Goal: Use online tool/utility: Utilize a website feature to perform a specific function

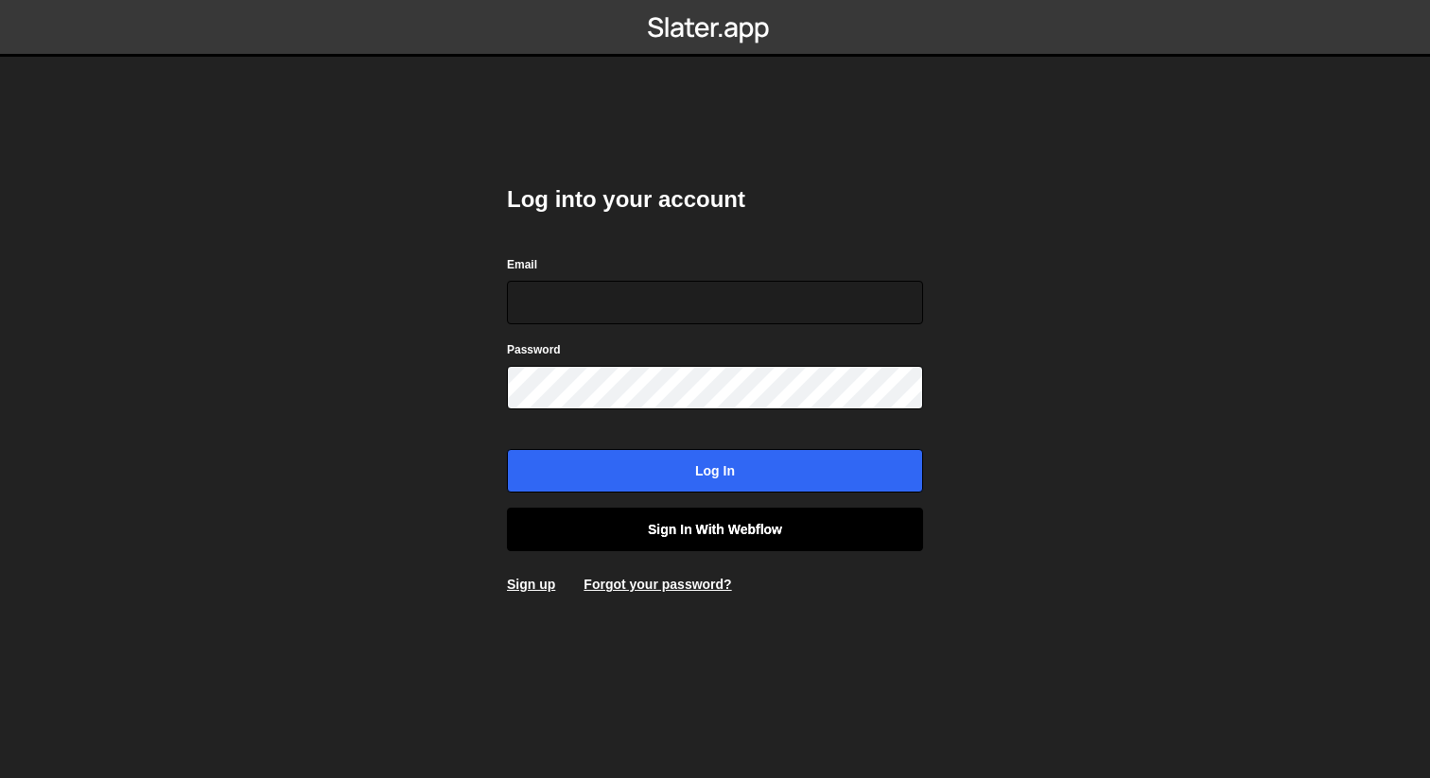
click at [747, 523] on link "Sign in with Webflow" at bounding box center [715, 530] width 416 height 44
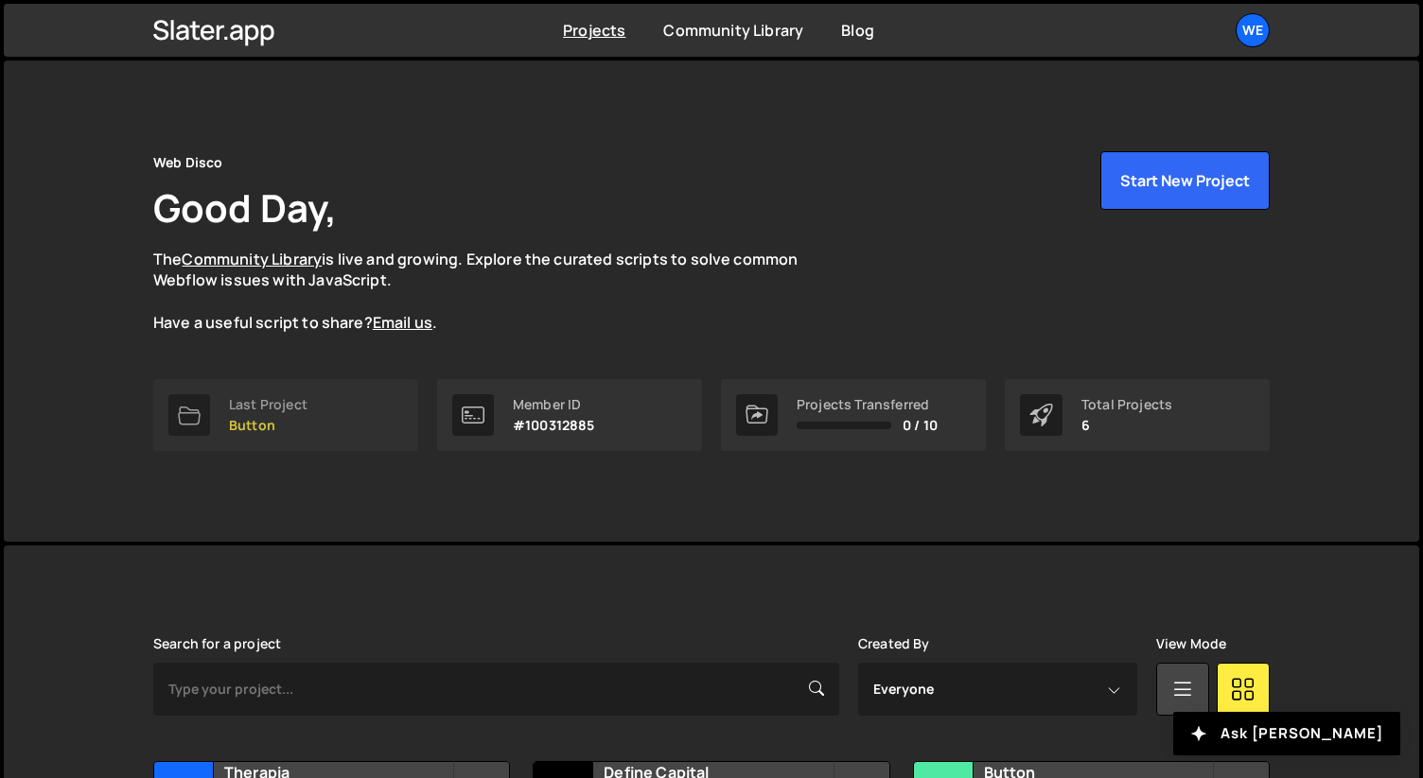
scroll to position [336, 0]
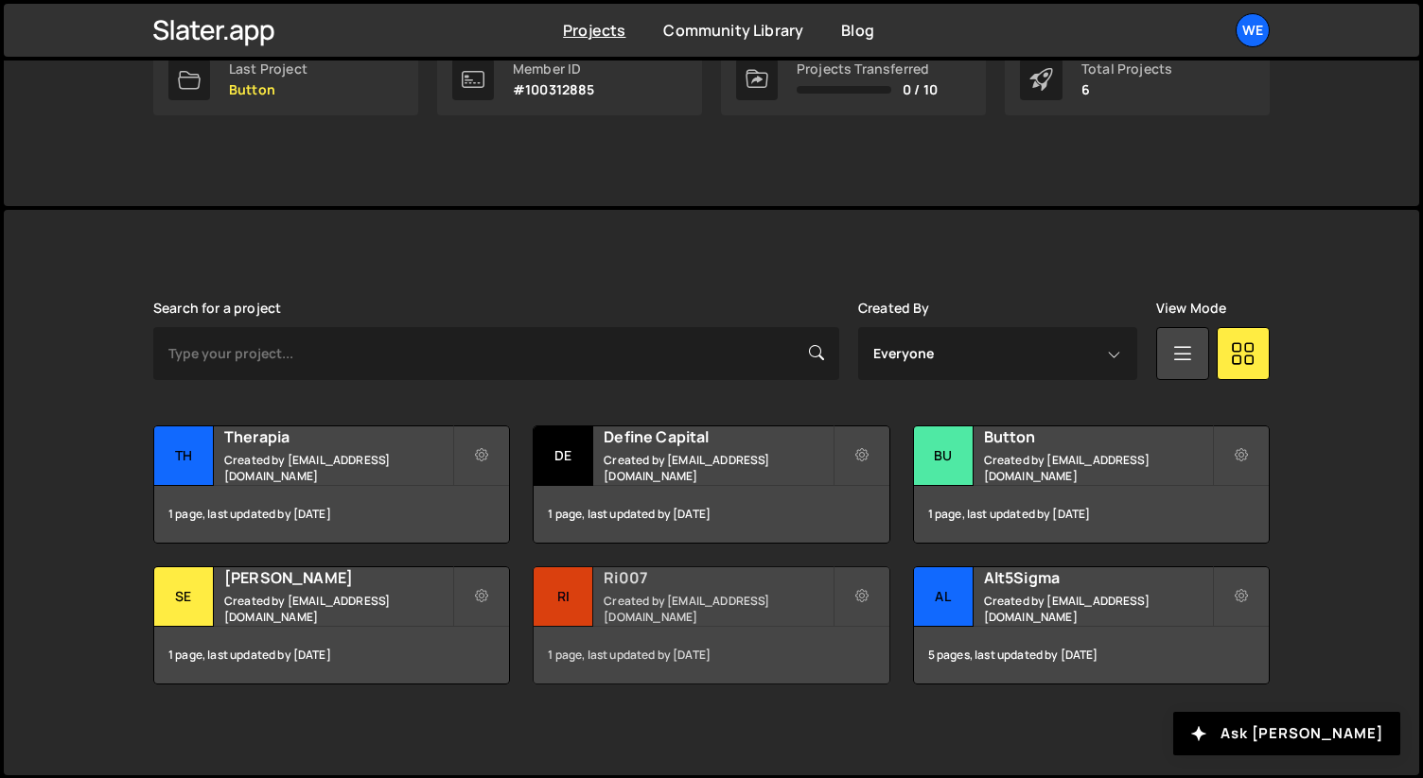
click at [666, 588] on h2 "Ri007" at bounding box center [717, 578] width 228 height 21
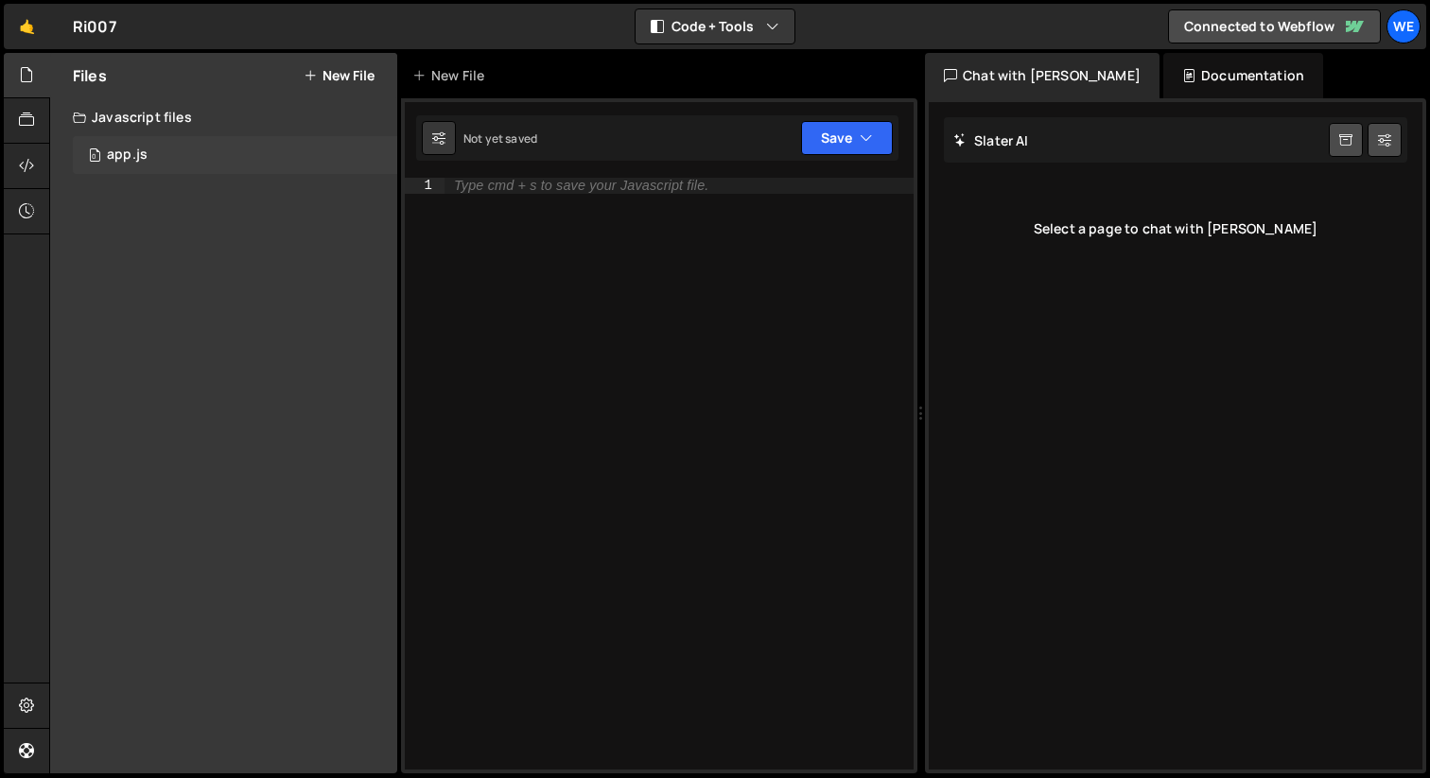
click at [175, 150] on div "0 app.js 0" at bounding box center [235, 155] width 324 height 38
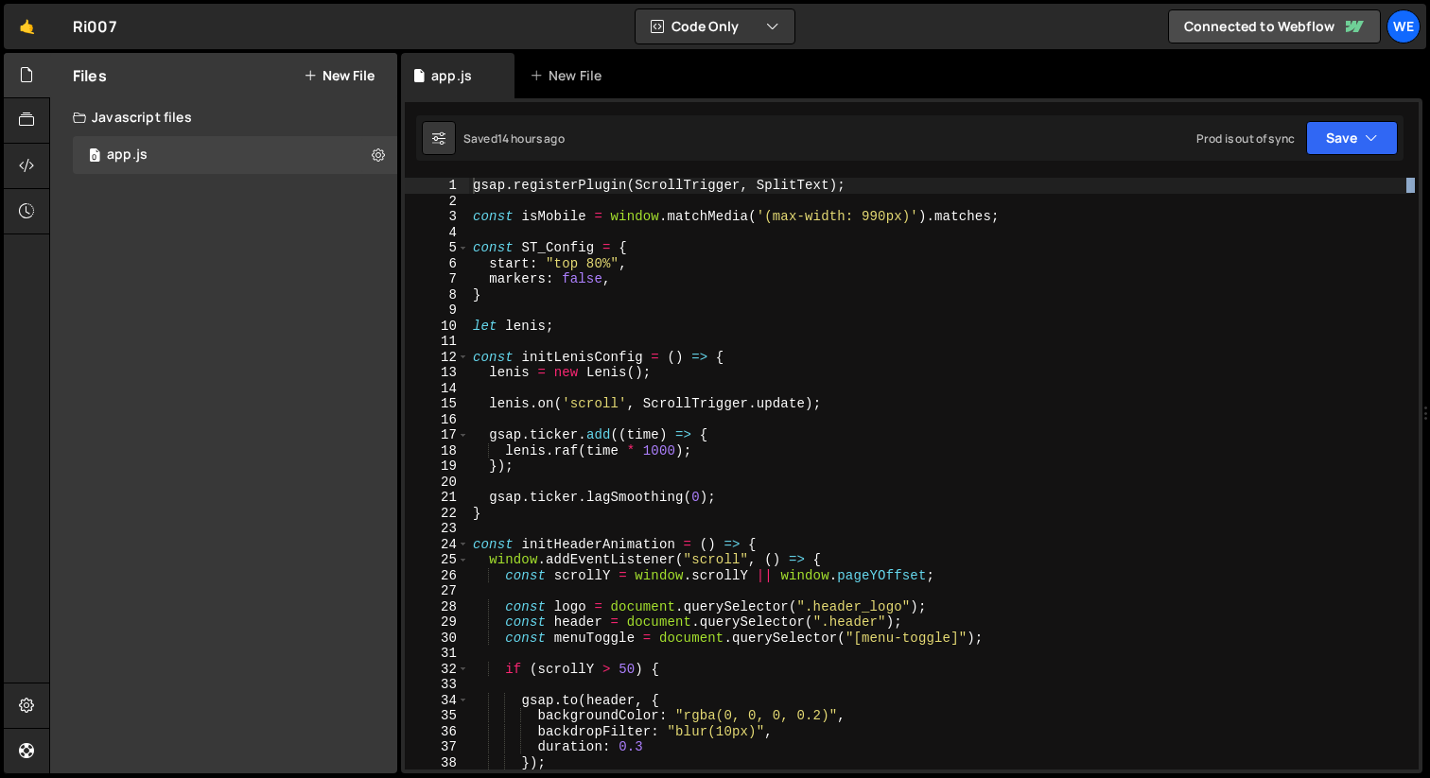
drag, startPoint x: 918, startPoint y: 415, endPoint x: 1429, endPoint y: 380, distance: 512.0
click at [1429, 380] on div at bounding box center [1427, 414] width 8 height 722
click at [395, 370] on div "Files New File Javascript files 0 app.js 0 CSS files Copy share link Edit File …" at bounding box center [223, 413] width 347 height 721
drag, startPoint x: 401, startPoint y: 378, endPoint x: 372, endPoint y: 378, distance: 29.3
click at [372, 378] on div "Files New File Javascript files 0 app.js 0 CSS files Copy share link Edit File …" at bounding box center [739, 414] width 1381 height 722
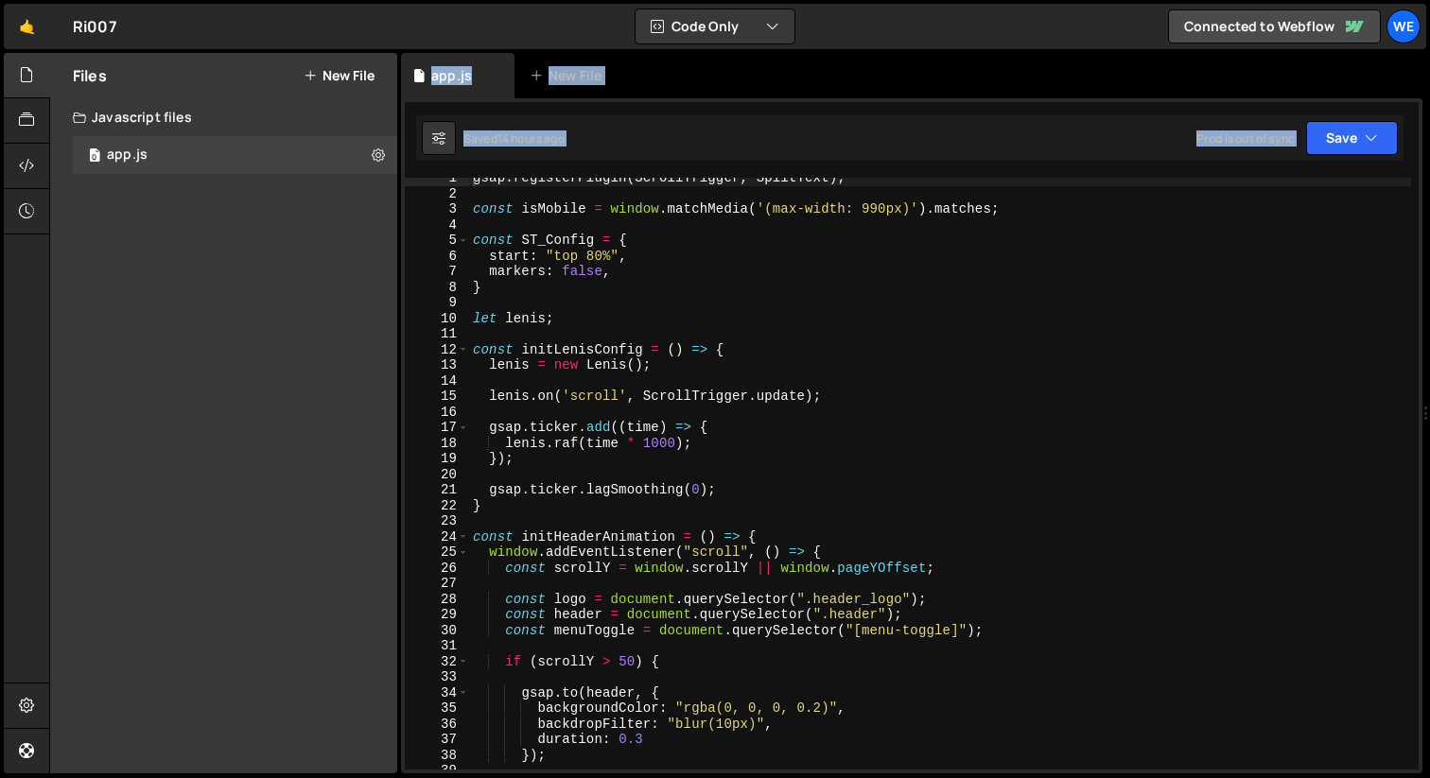
scroll to position [14, 0]
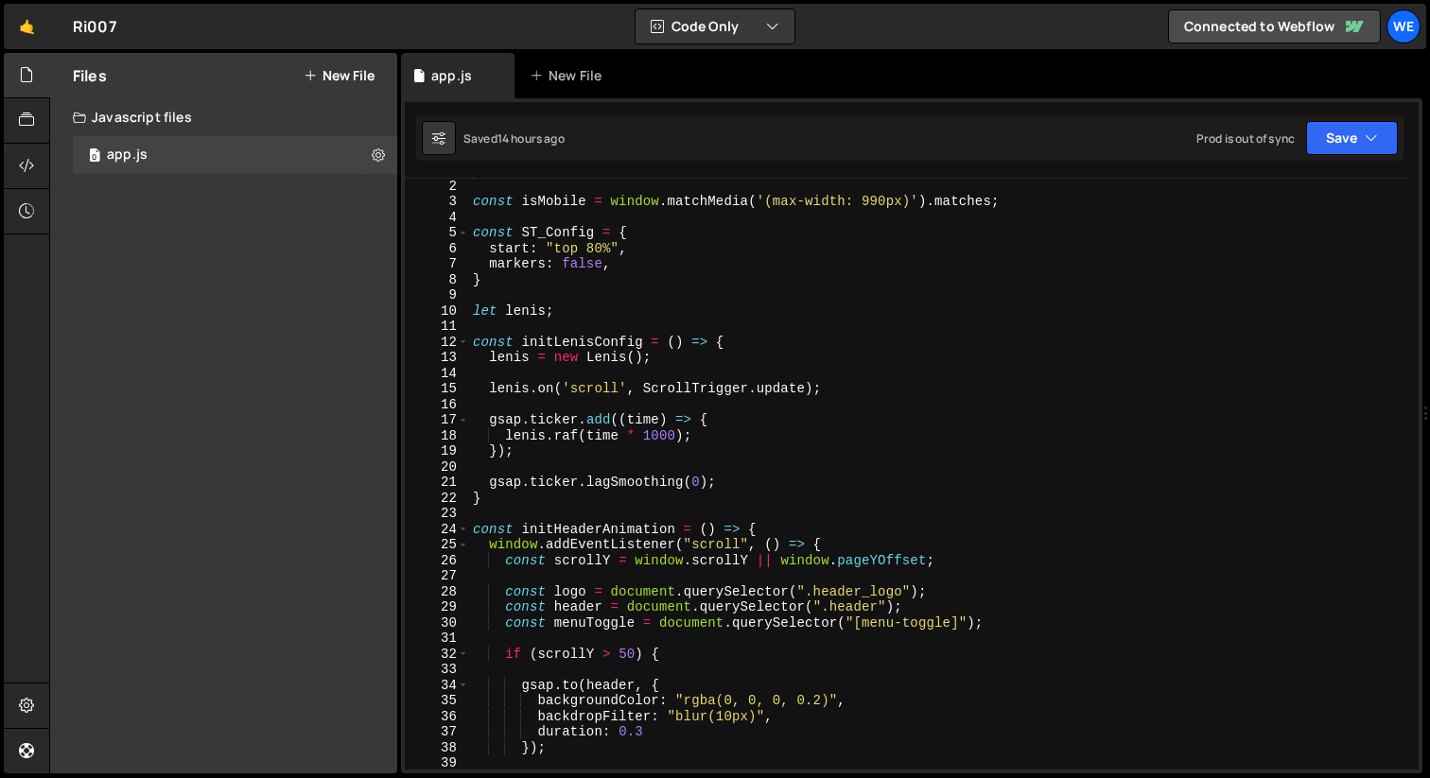
click at [799, 465] on div "gsap . registerPlugin ( ScrollTrigger , SplitText ) ; const isMobile = window .…" at bounding box center [940, 474] width 942 height 623
click at [799, 466] on div "gsap . registerPlugin ( ScrollTrigger , SplitText ) ; const isMobile = window .…" at bounding box center [940, 474] width 942 height 623
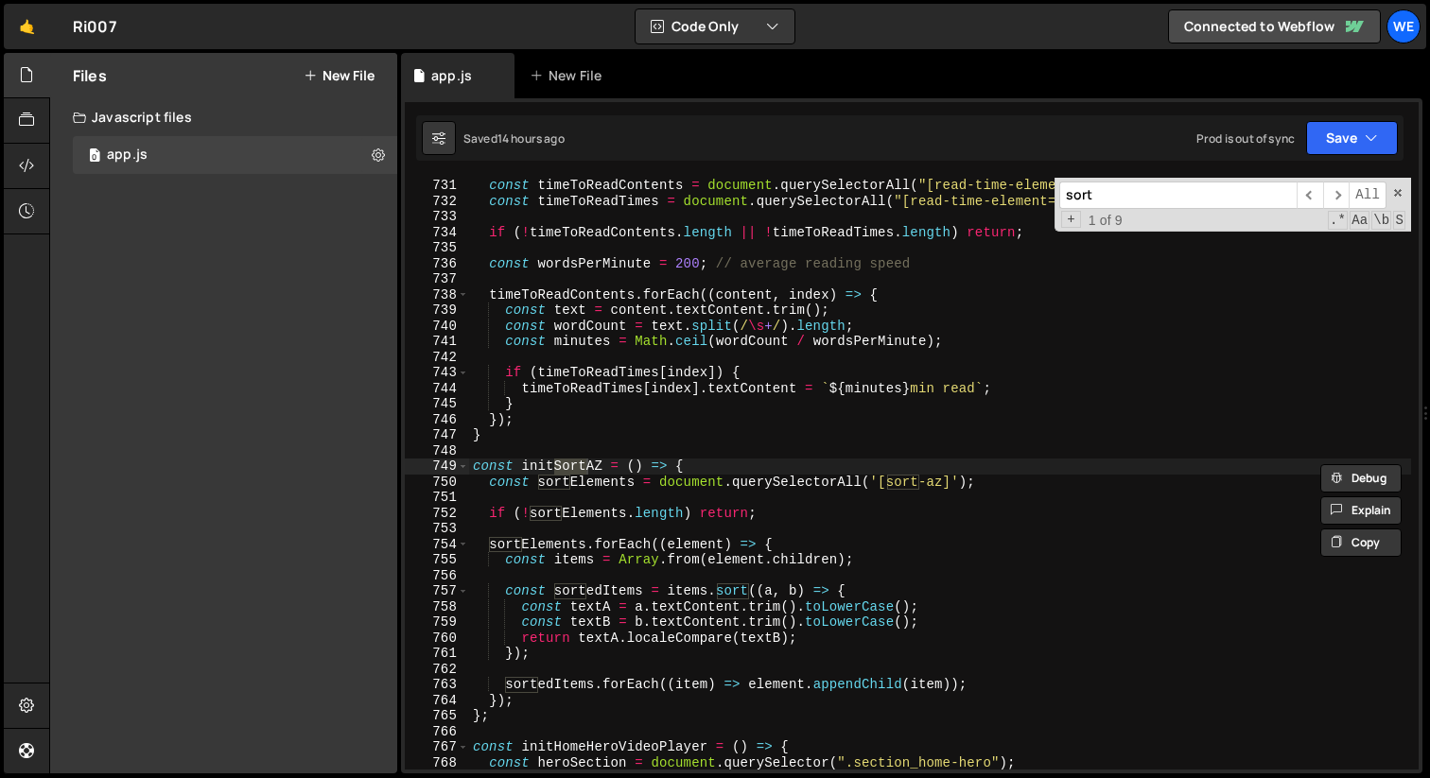
scroll to position [11393, 0]
type input "sort"
click at [730, 463] on div "const timeToReadContents = document . querySelectorAll ( "[read-time-element=co…" at bounding box center [940, 489] width 942 height 623
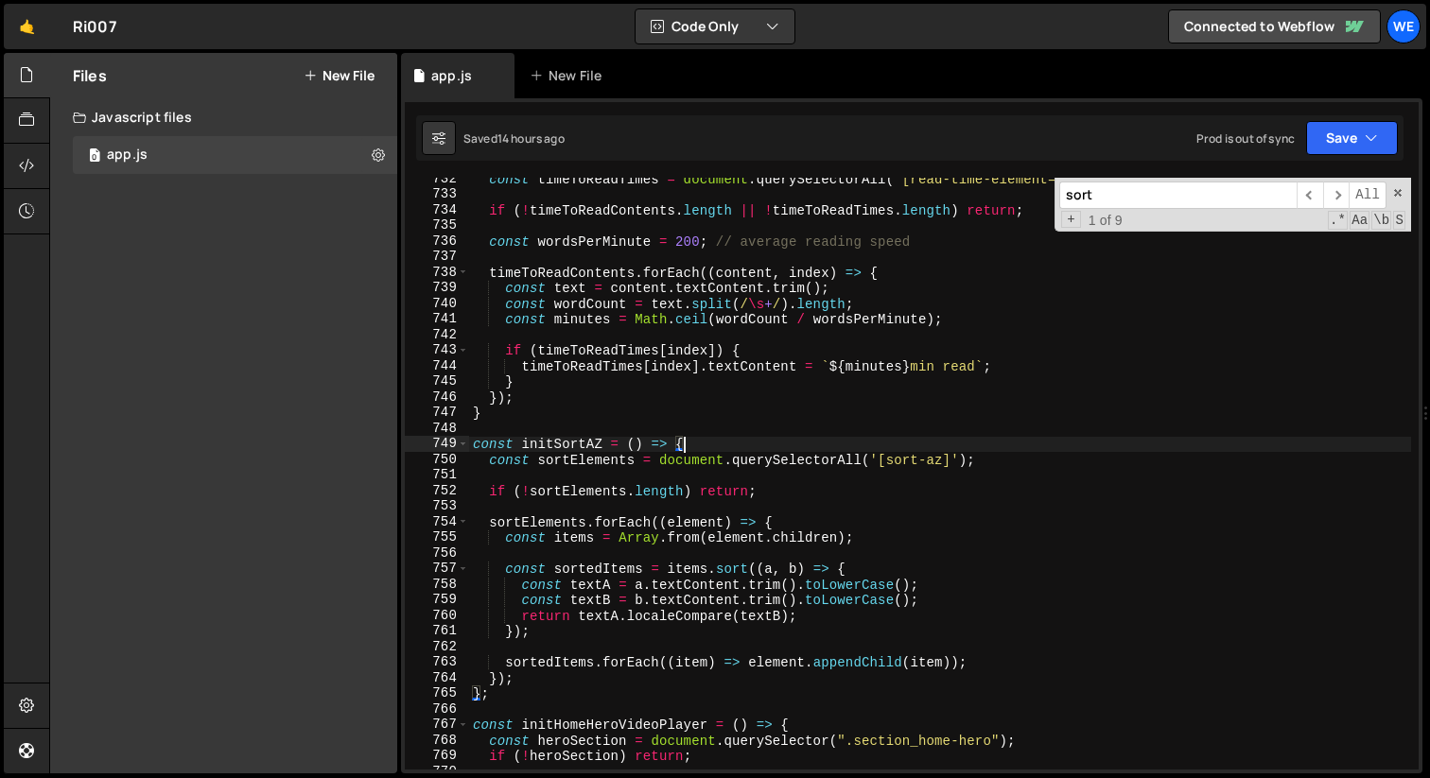
scroll to position [11416, 0]
click at [555, 692] on div "const timeToReadTimes = document . querySelectorAll ( "[read-time-element=time]…" at bounding box center [940, 482] width 942 height 623
type textarea "};"
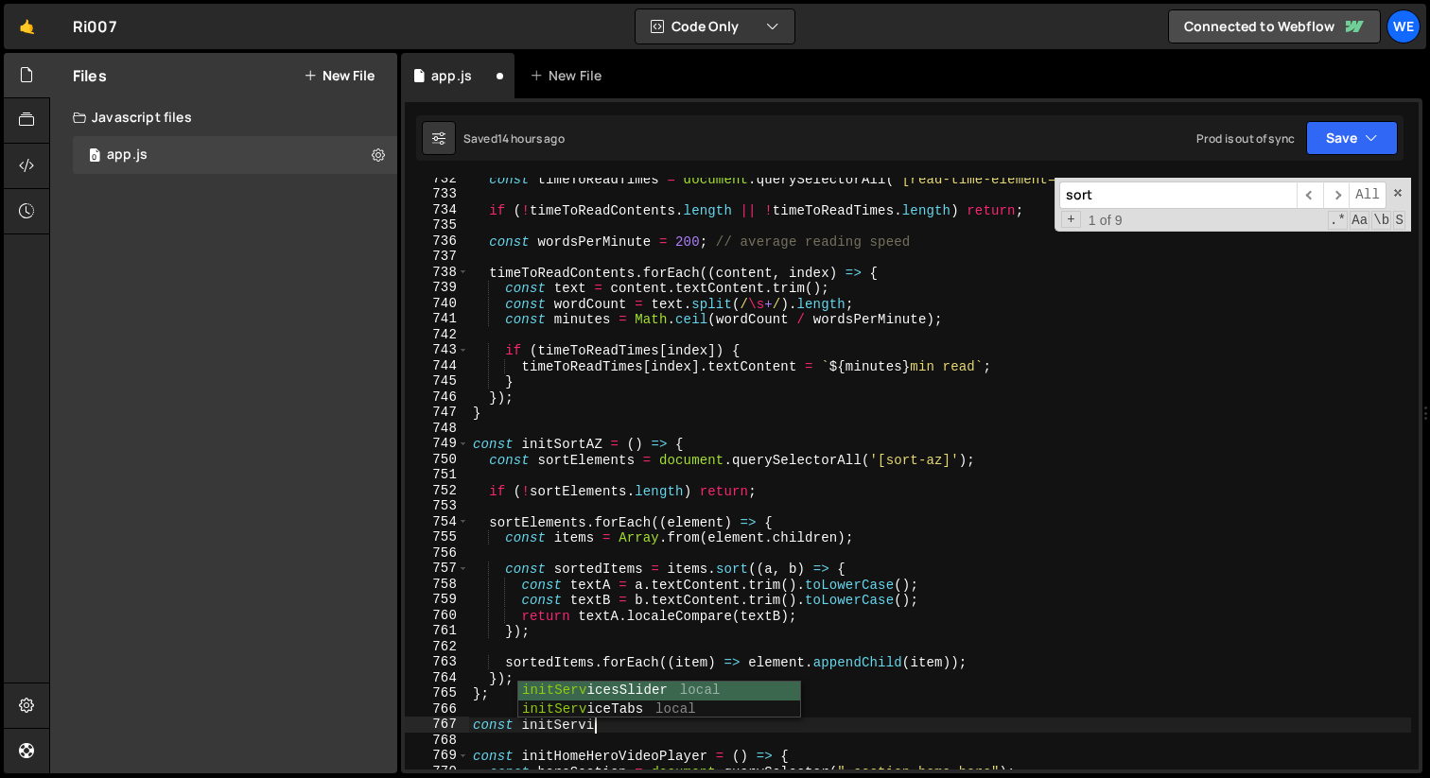
scroll to position [0, 9]
type textarea "const initServiceContentList = () => {"
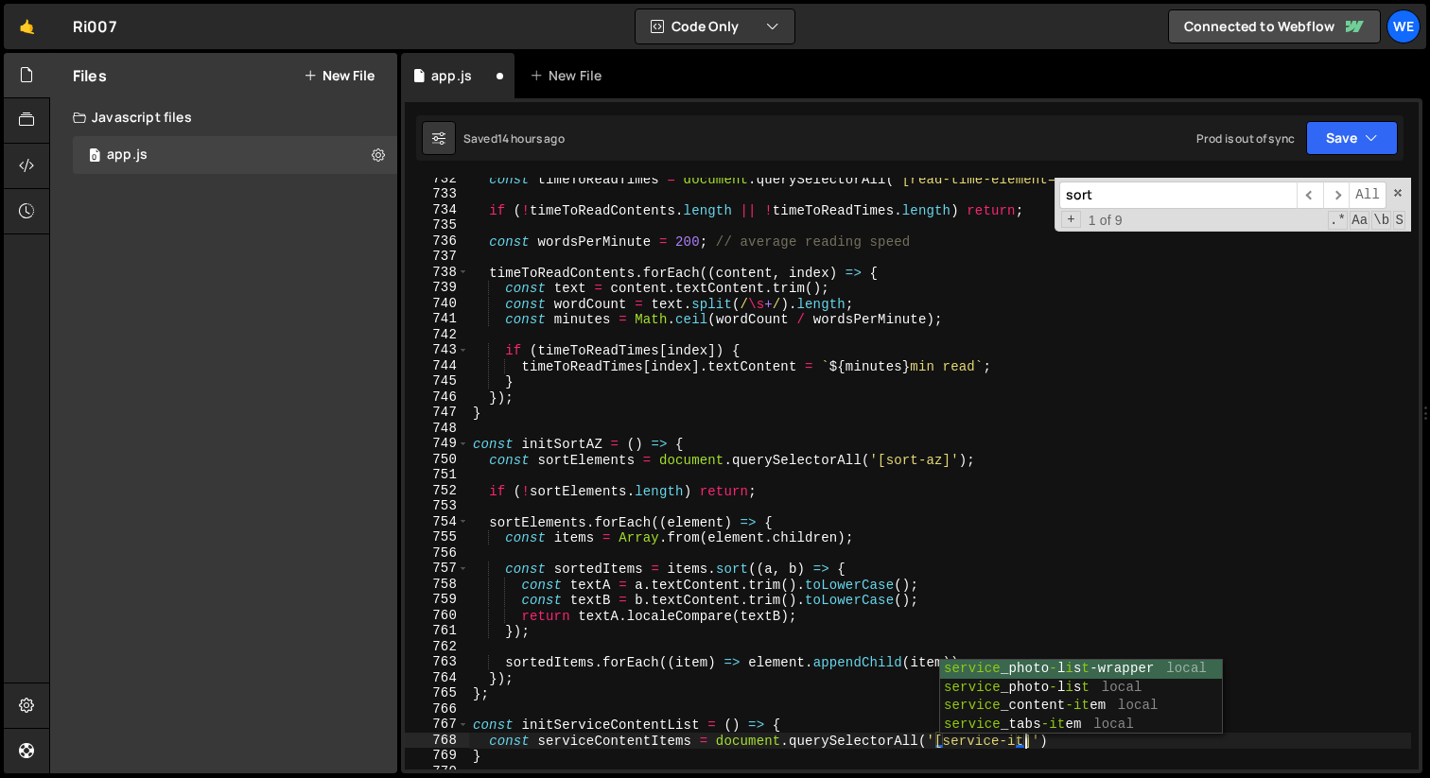
scroll to position [0, 39]
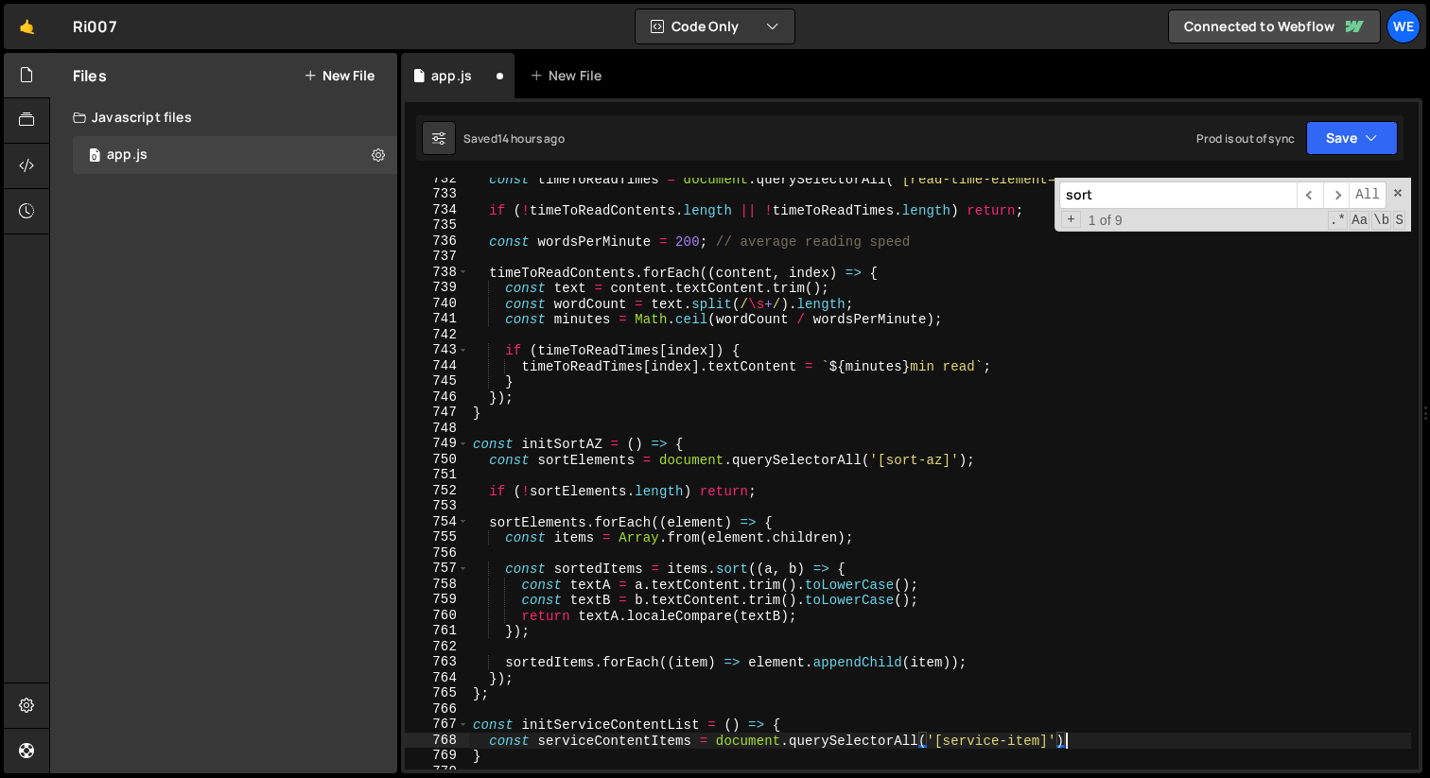
type textarea "const serviceContentItems = document.querySelectorAll('[service-item]');"
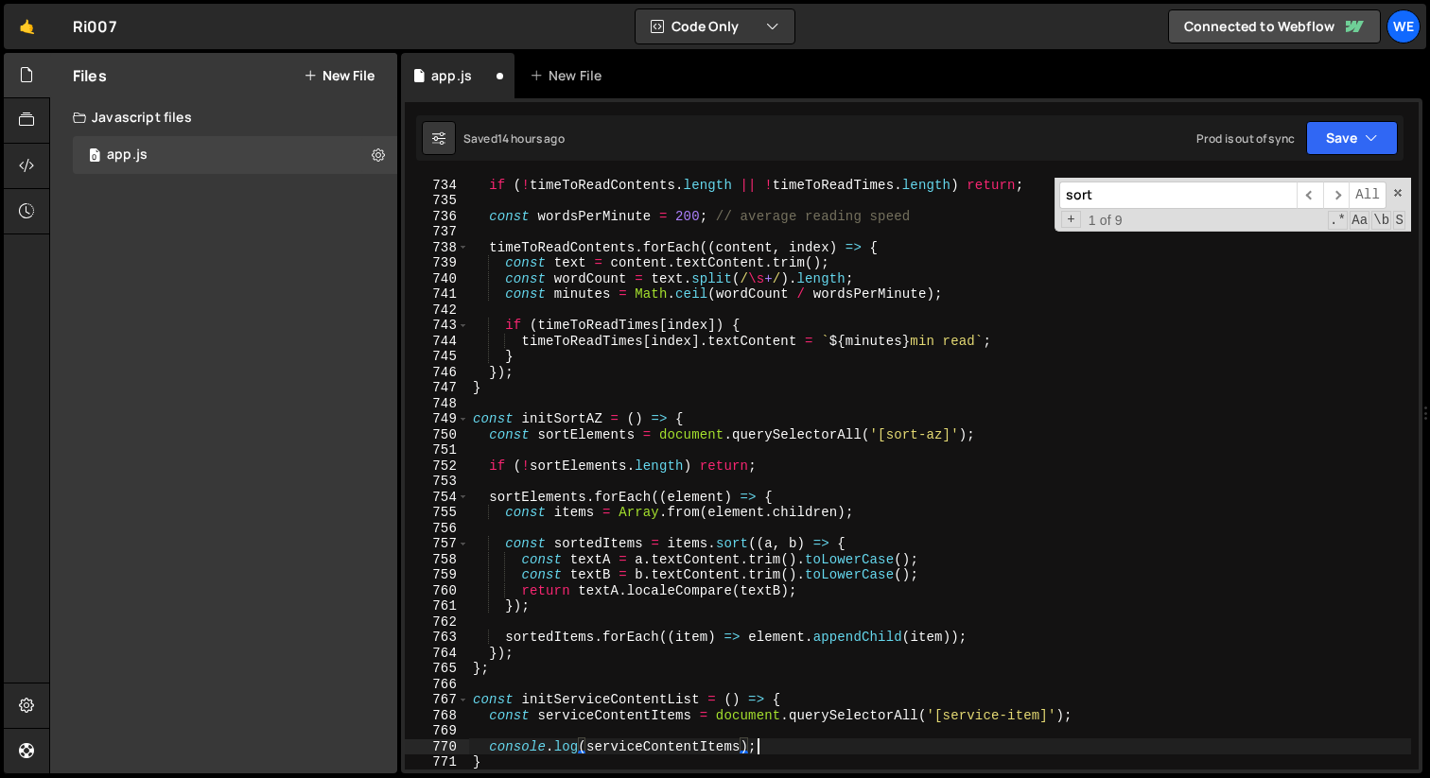
scroll to position [0, 19]
click at [632, 692] on div "if ( ! timeToReadContents . length || ! timeToReadTimes . length ) return ; con…" at bounding box center [940, 488] width 942 height 623
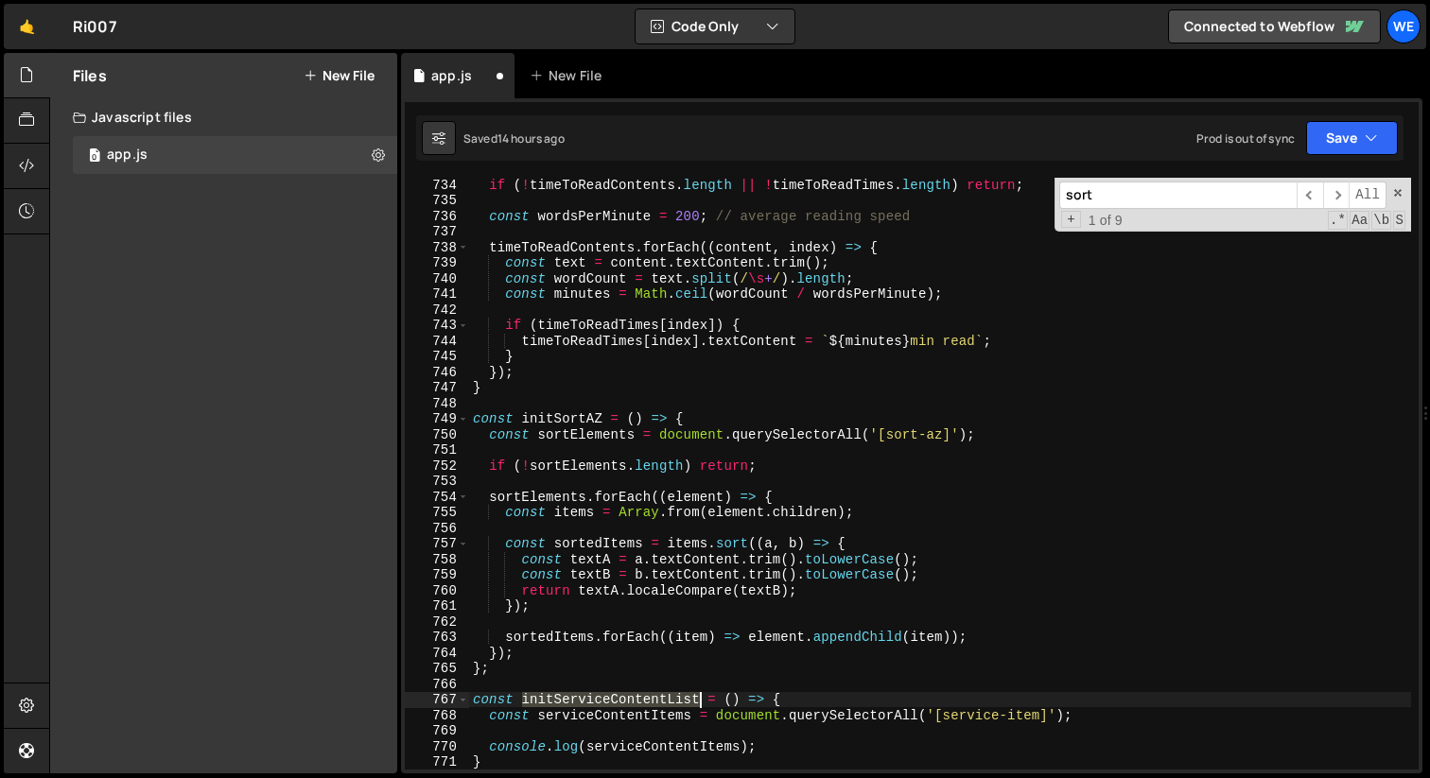
click at [632, 692] on div "if ( ! timeToReadContents . length || ! timeToReadTimes . length ) return ; con…" at bounding box center [940, 488] width 942 height 623
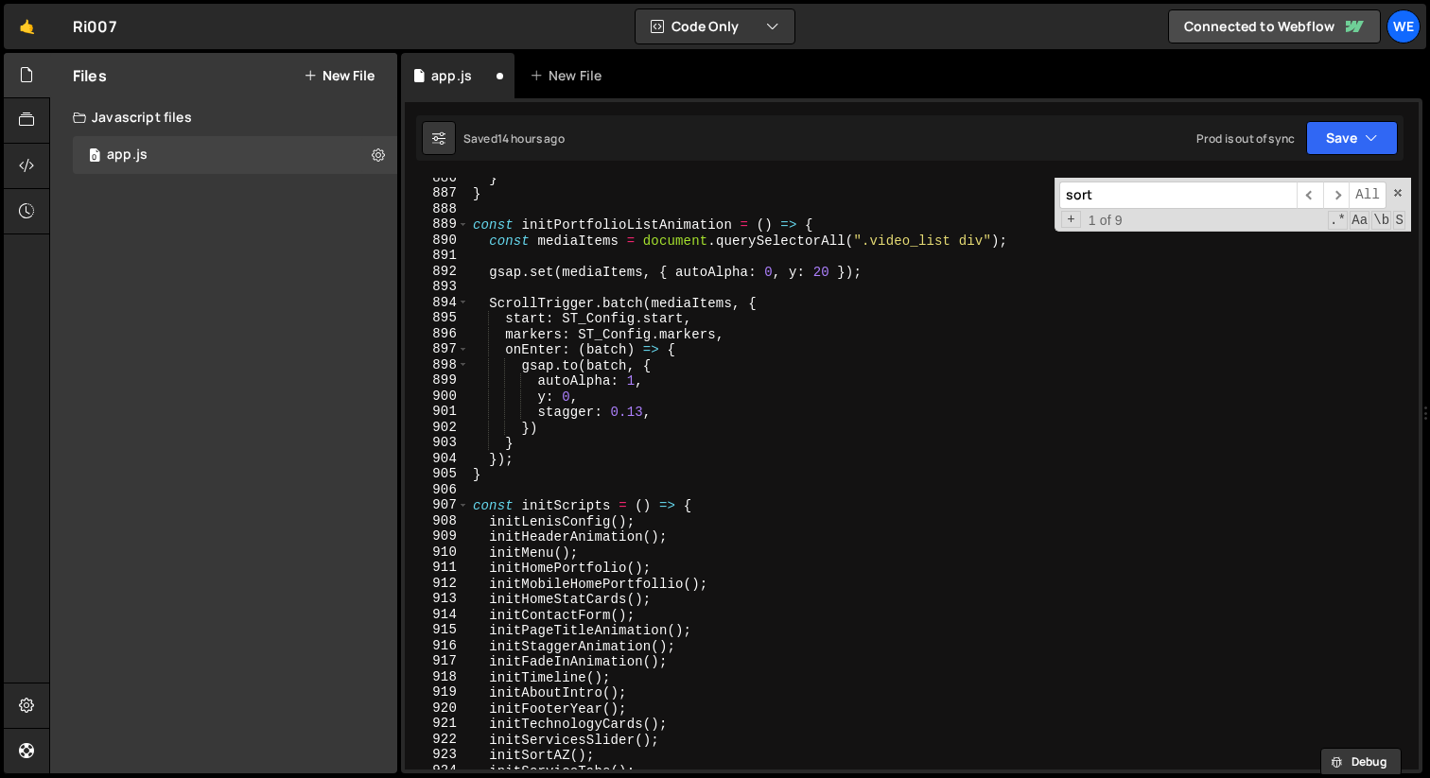
scroll to position [13835, 0]
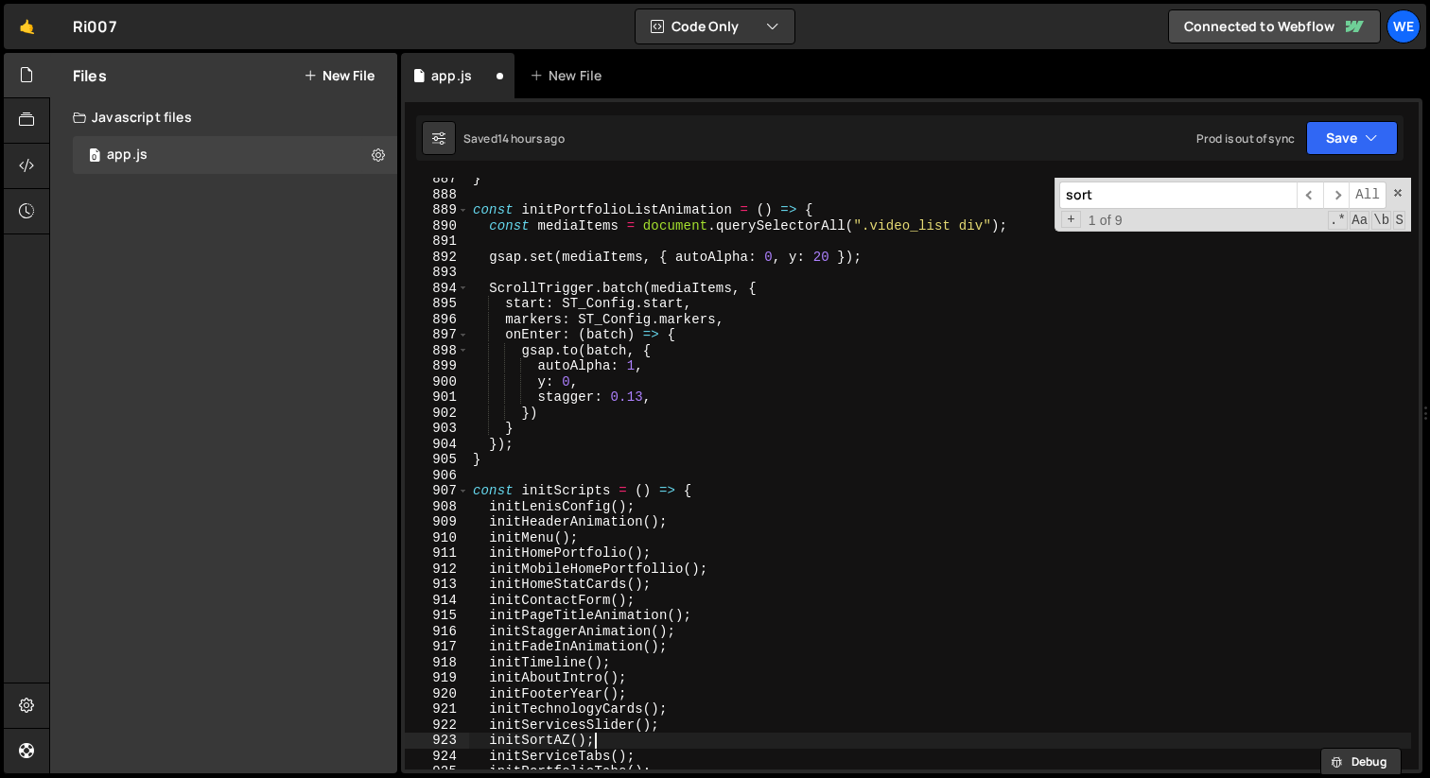
click at [610, 742] on div "} const initPortfolioListAnimation = ( ) => { const mediaItems = document . que…" at bounding box center [940, 482] width 942 height 623
type textarea "initSortAZ();"
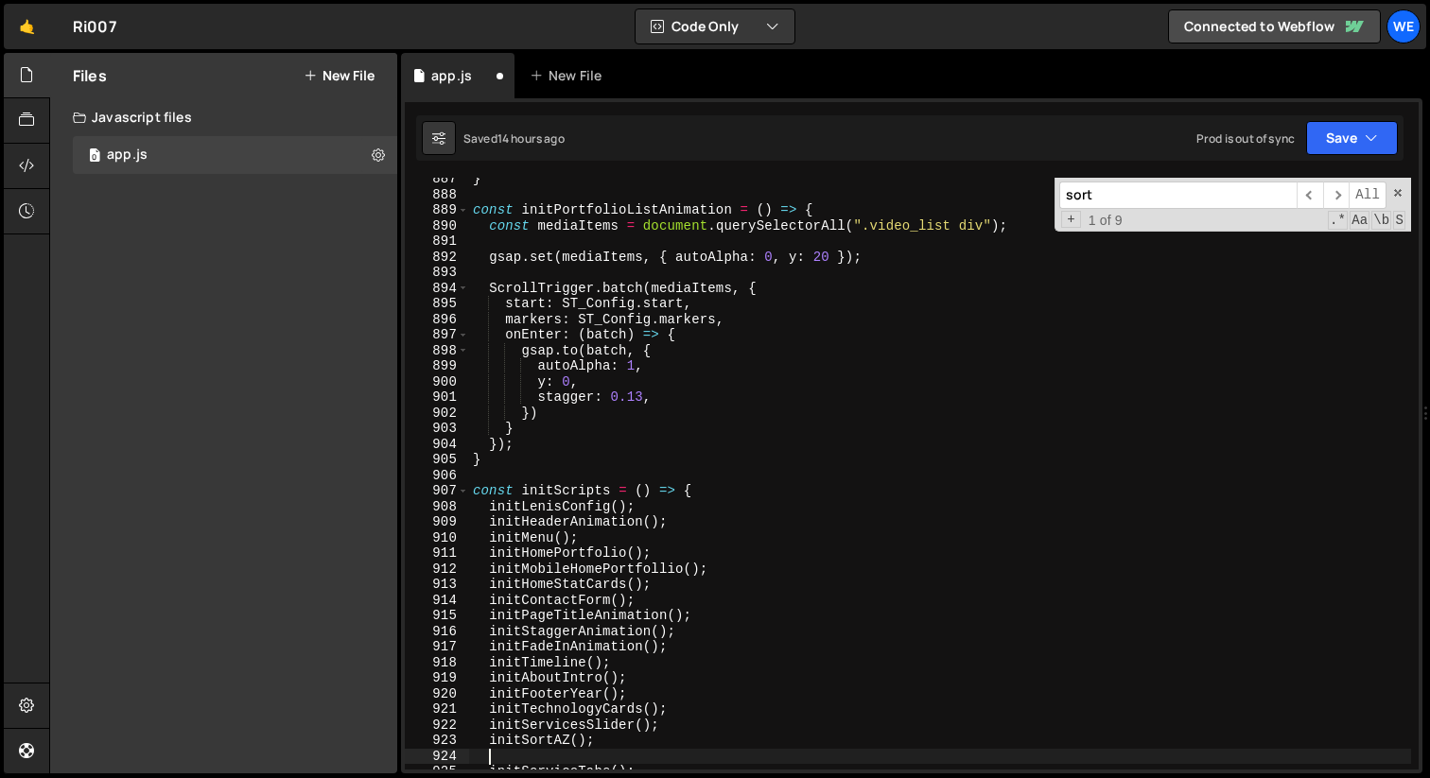
paste textarea "initServiceContentList"
type textarea "initServiceContentList();"
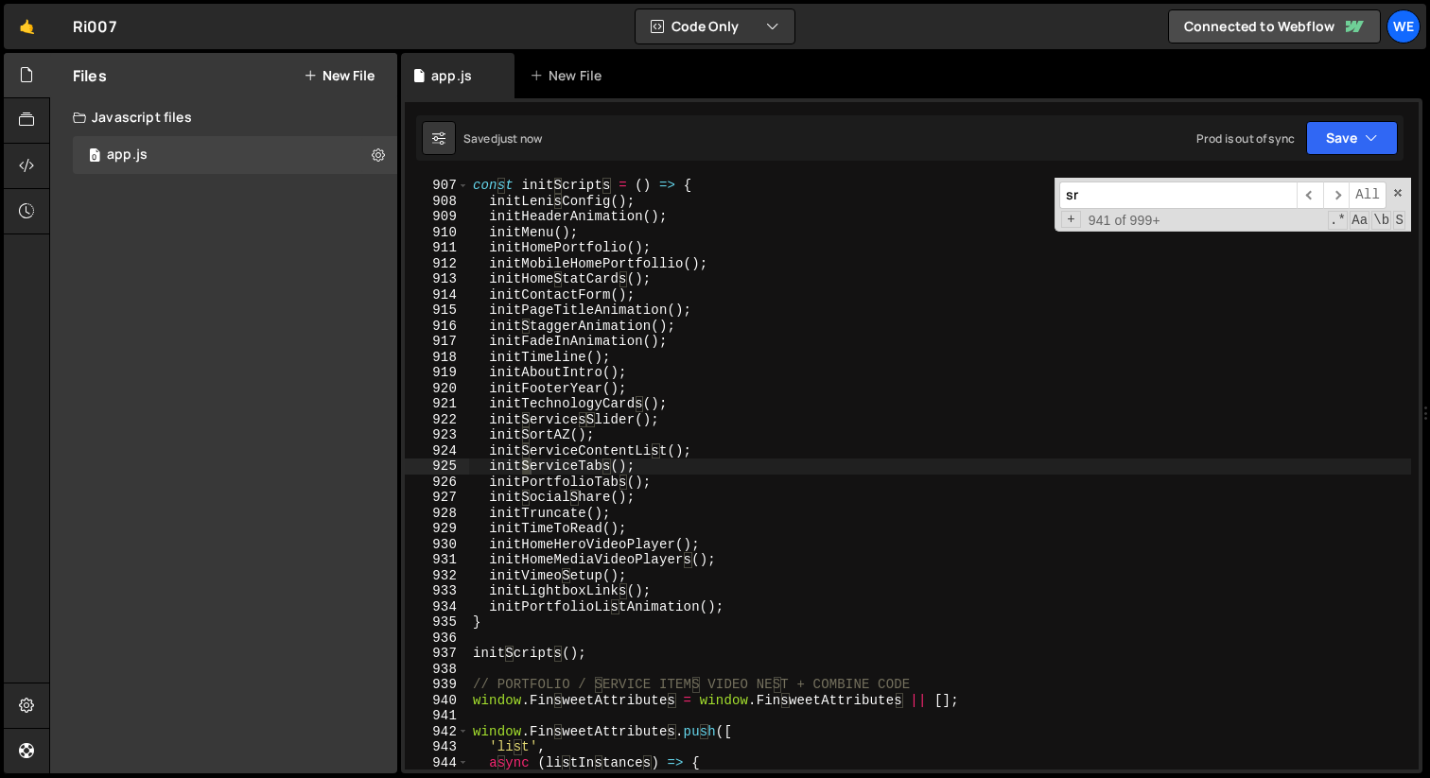
scroll to position [14921, 0]
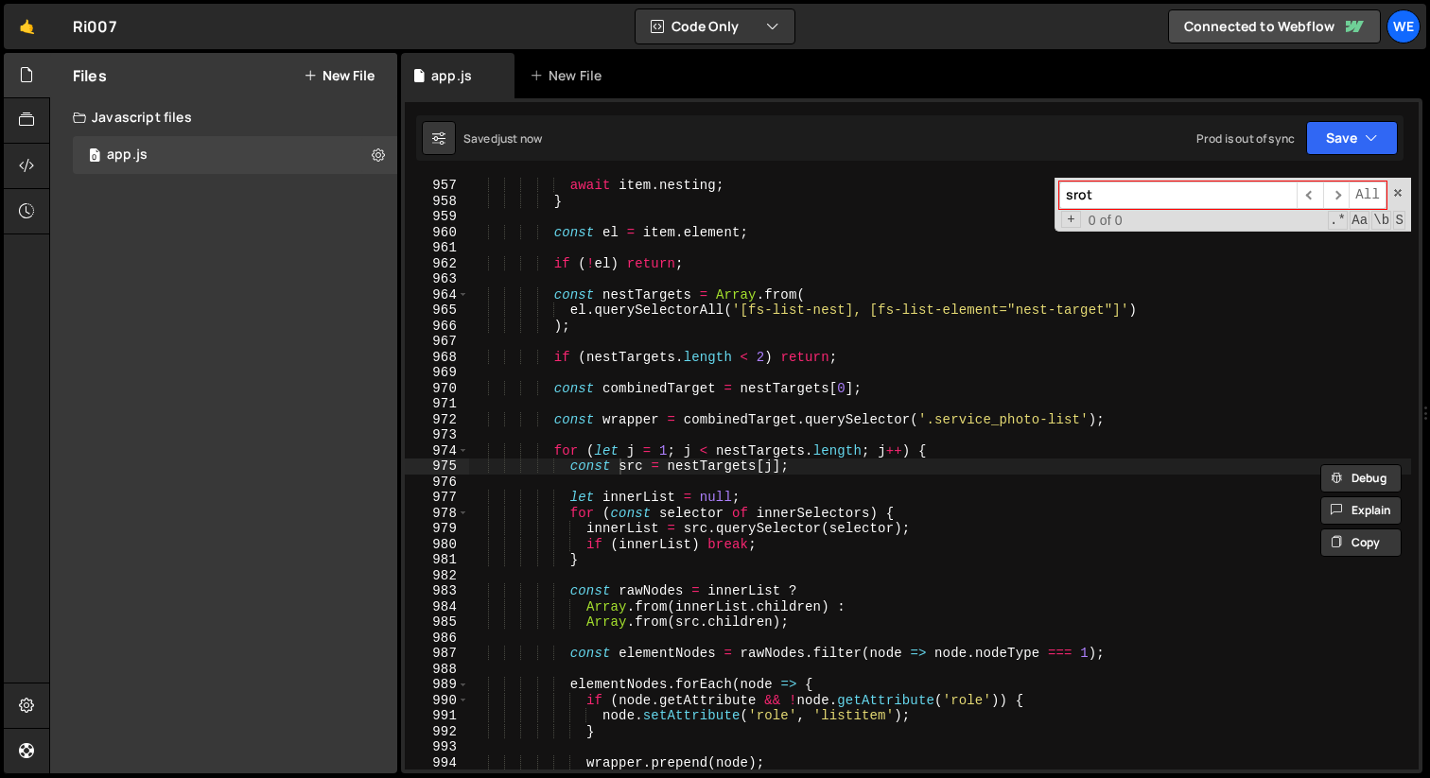
type input "sro"
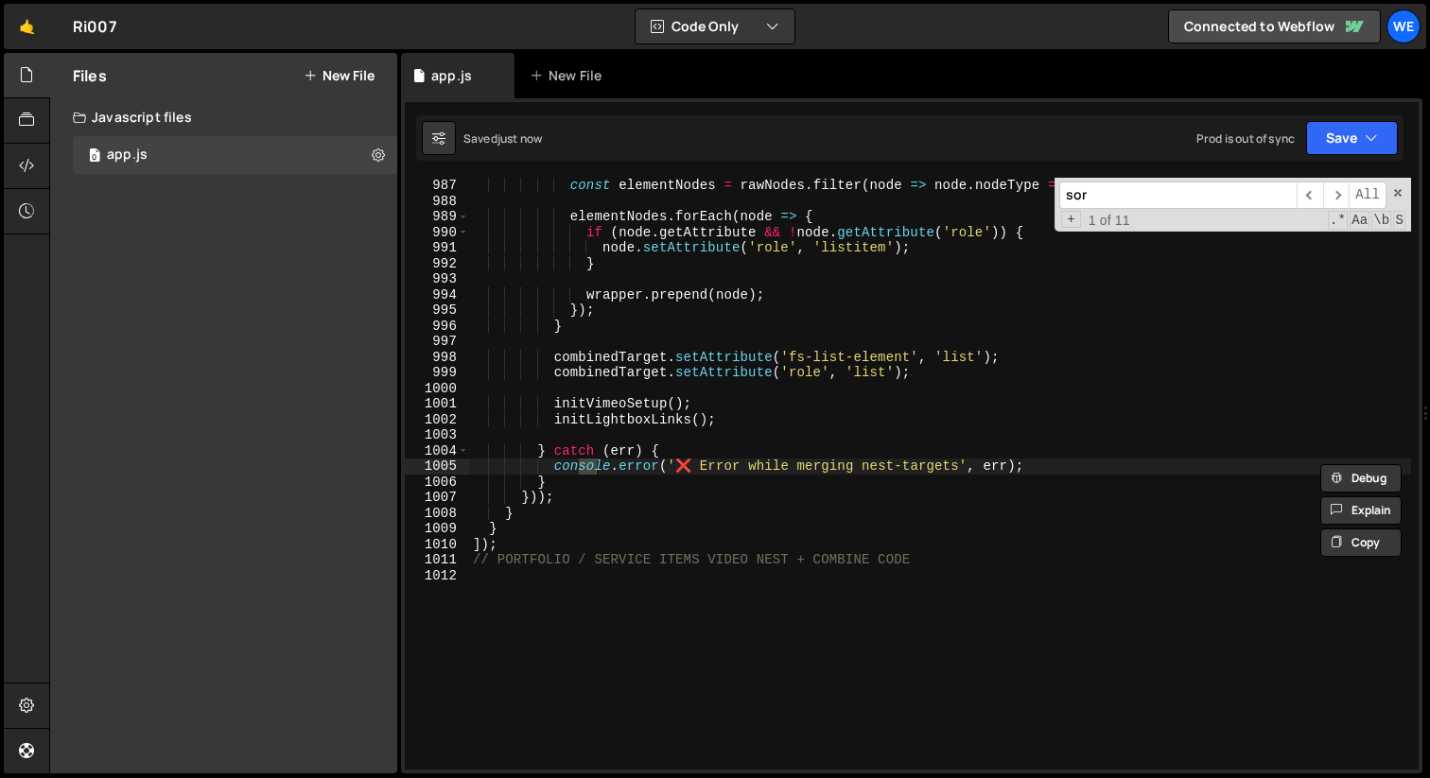
type input "sort"
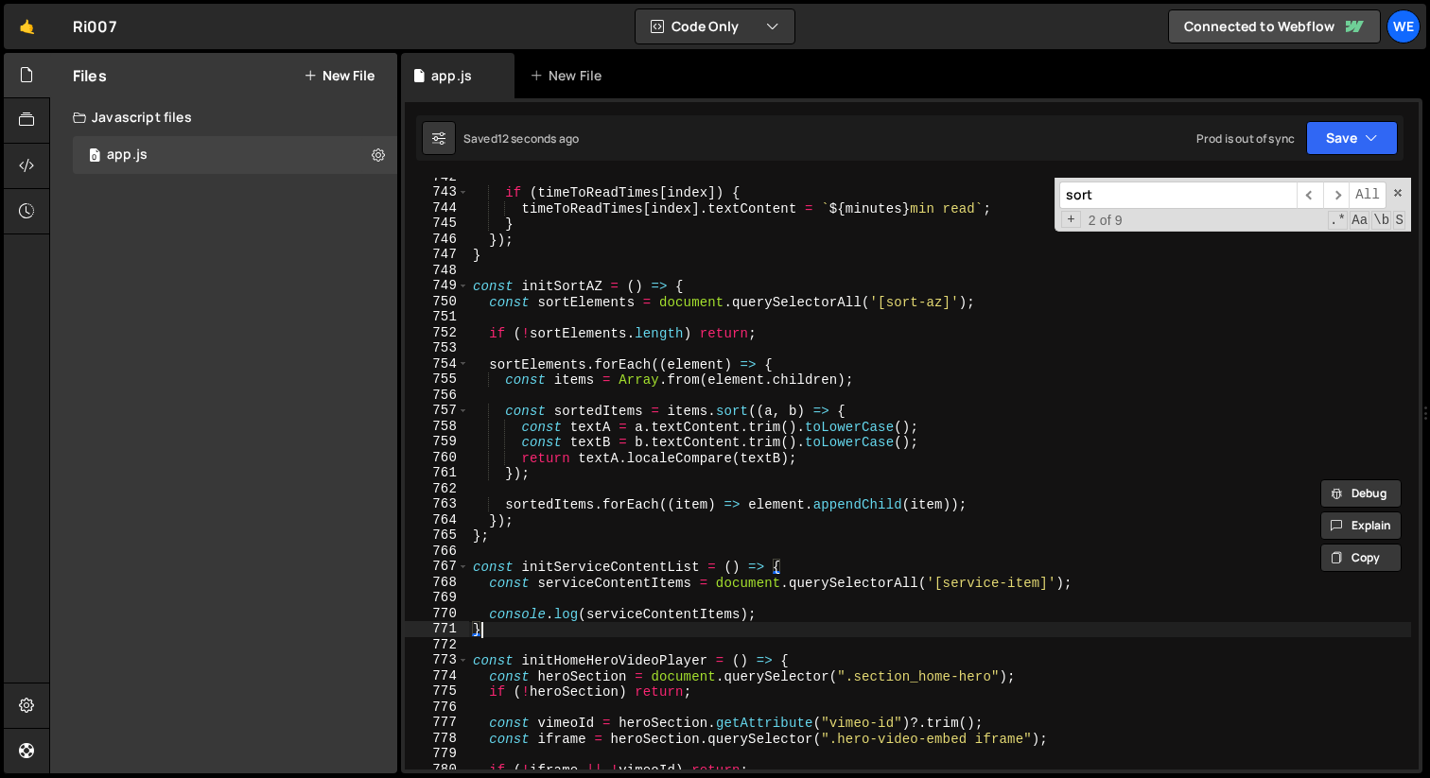
scroll to position [0, 0]
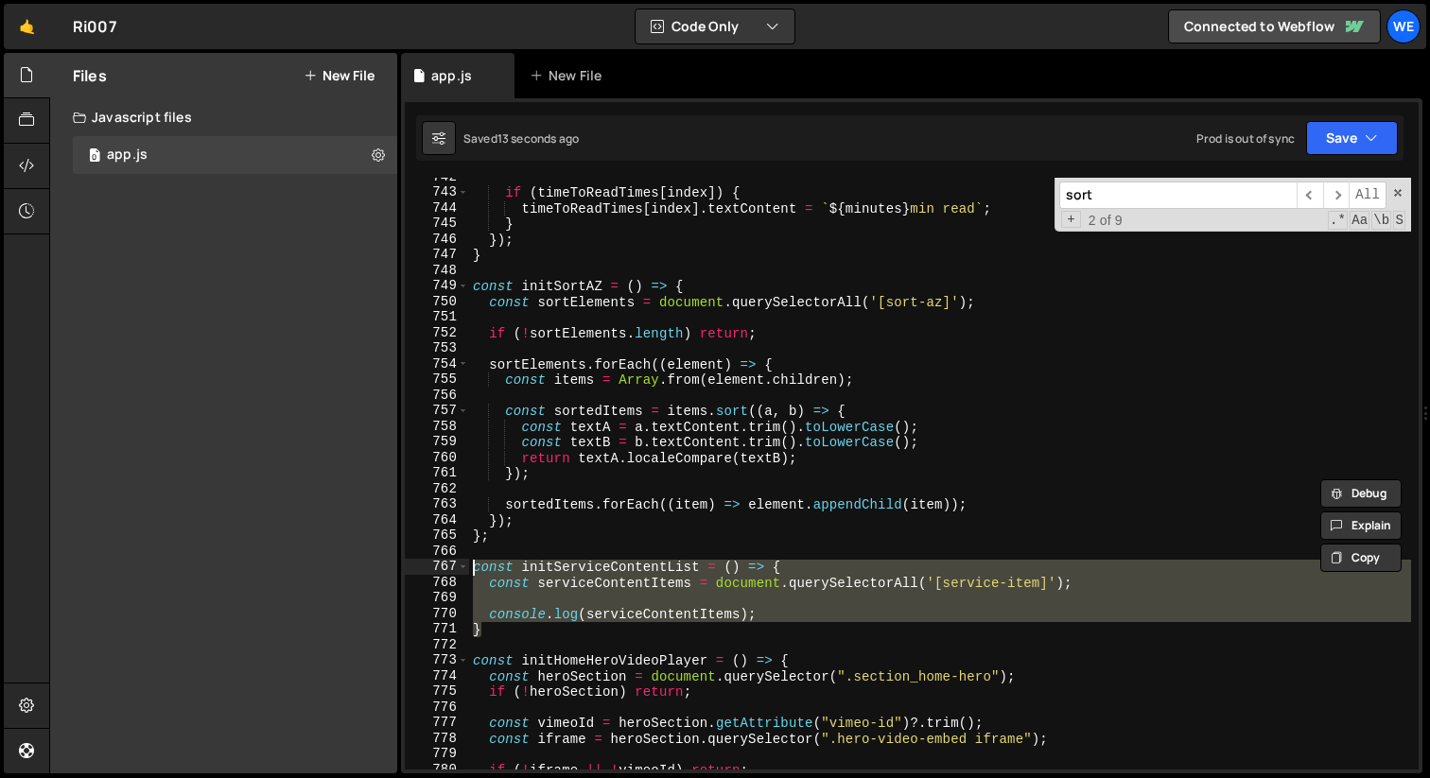
drag, startPoint x: 507, startPoint y: 630, endPoint x: 433, endPoint y: 570, distance: 94.8
click at [433, 570] on div "} 742 743 744 745 746 747 748 749 750 751 752 753 754 755 756 757 758 759 760 7…" at bounding box center [912, 474] width 1014 height 592
drag, startPoint x: 1073, startPoint y: 584, endPoint x: 1092, endPoint y: 584, distance: 18.9
click at [1073, 584] on div "if ( timeToReadTimes [ index ]) { timeToReadTimes [ index ] . textContent = ` $…" at bounding box center [940, 474] width 942 height 592
type textarea "const serviceContentItems = document.querySelectorAll('[service-item]');"
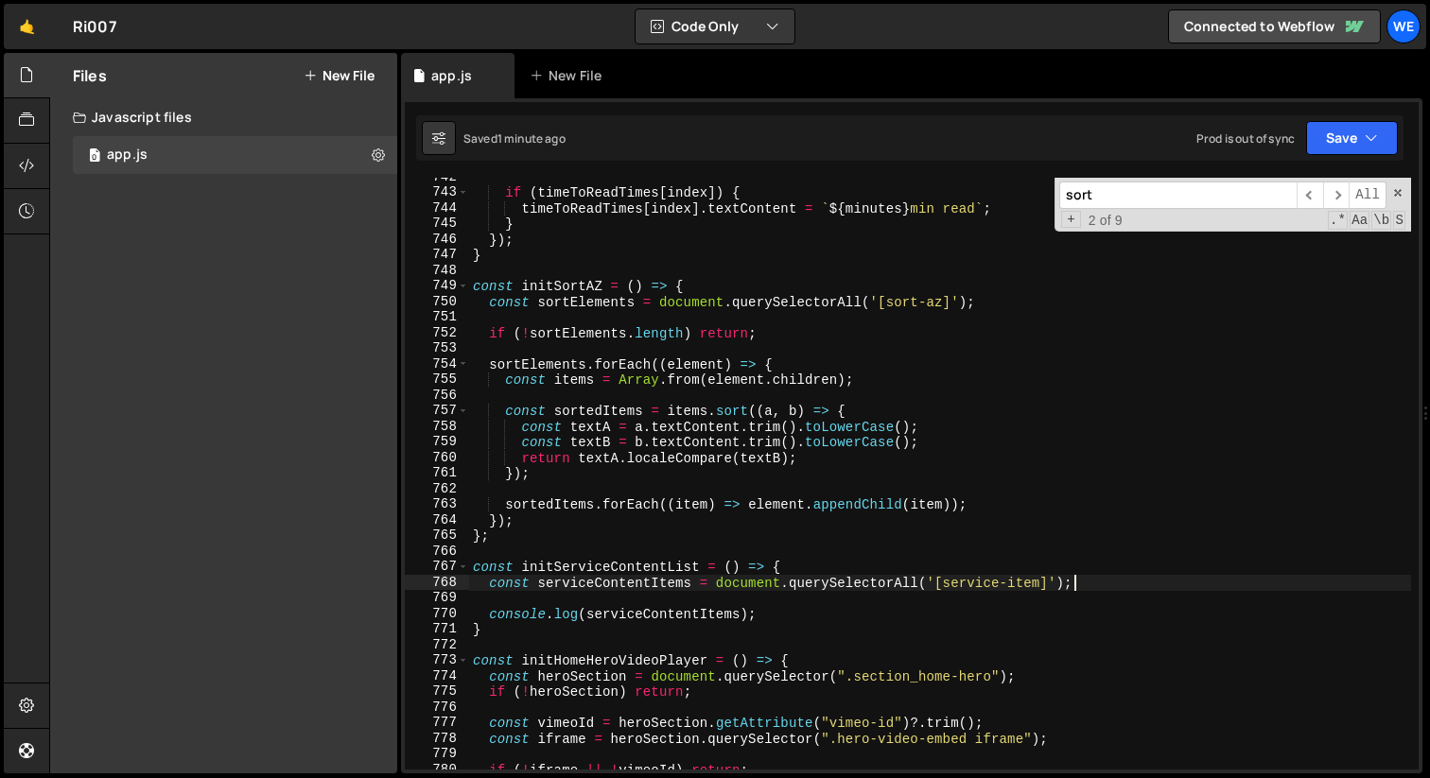
click at [1093, 584] on div "if ( timeToReadTimes [ index ]) { timeToReadTimes [ index ] . textContent = ` $…" at bounding box center [940, 480] width 942 height 623
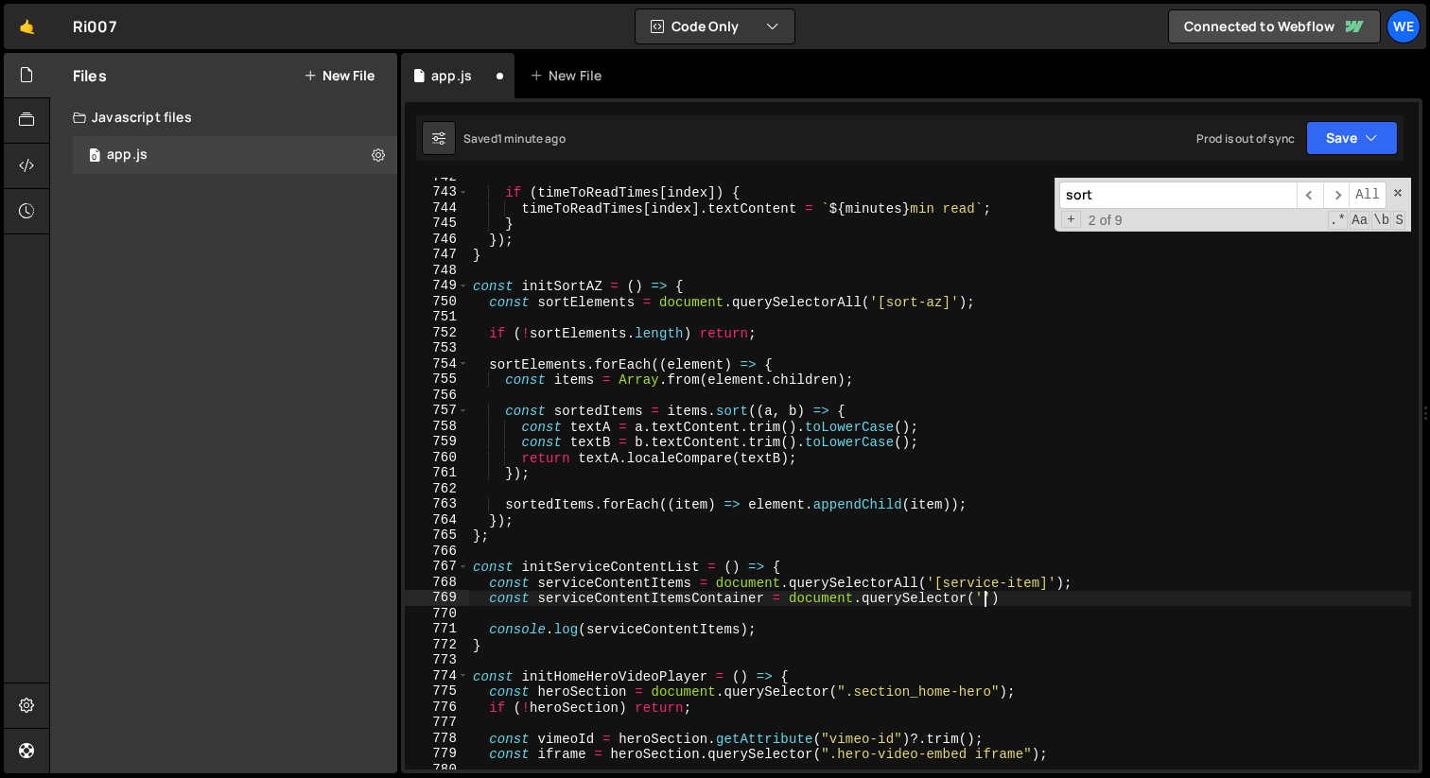
scroll to position [0, 35]
paste textarea "service_content-list')"
paste textarea "service_content-list"
type textarea "const serviceContentItemsContainer = document.querySelector('.service_content-l…"
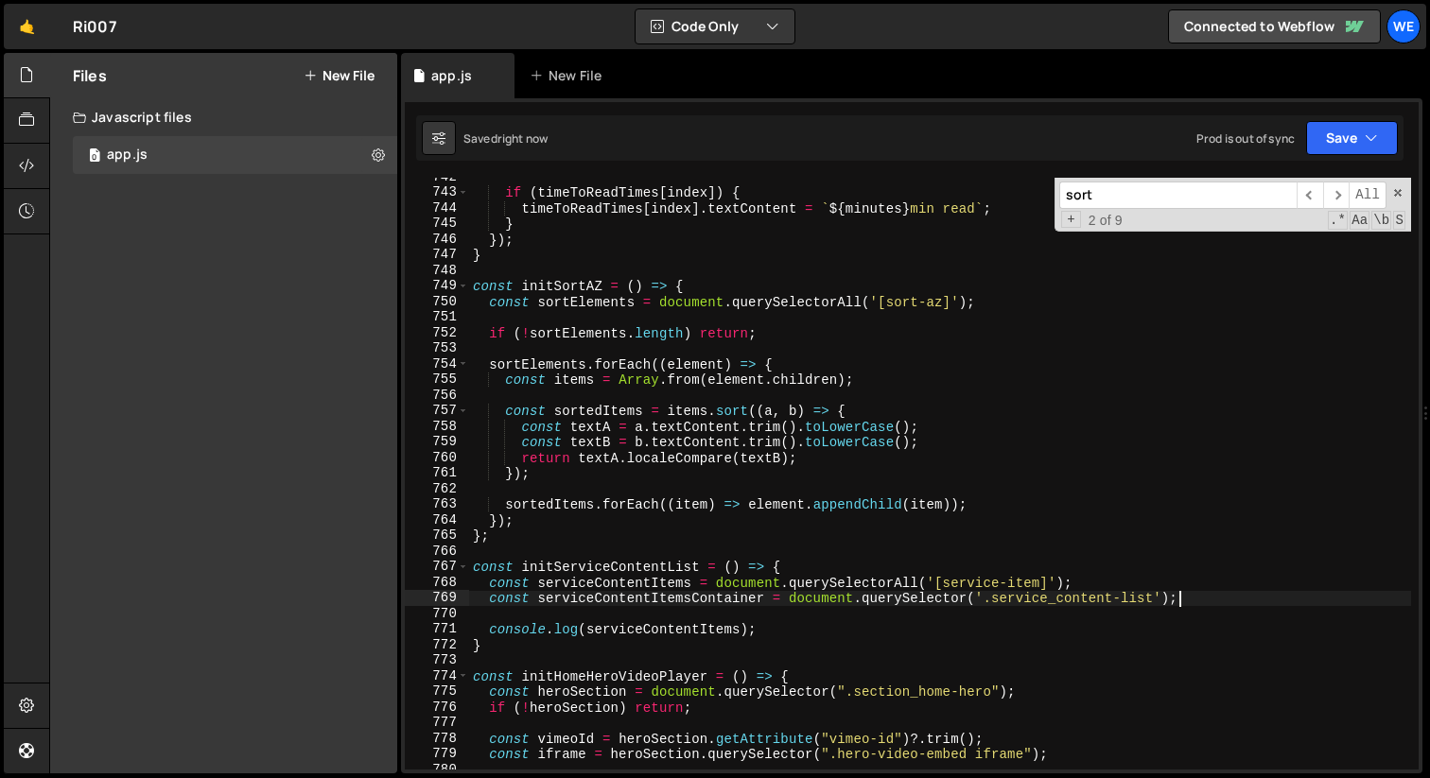
drag, startPoint x: 649, startPoint y: 656, endPoint x: 590, endPoint y: 662, distance: 59.0
click at [649, 656] on div "if ( timeToReadTimes [ index ]) { timeToReadTimes [ index ] . textContent = ` $…" at bounding box center [940, 480] width 942 height 623
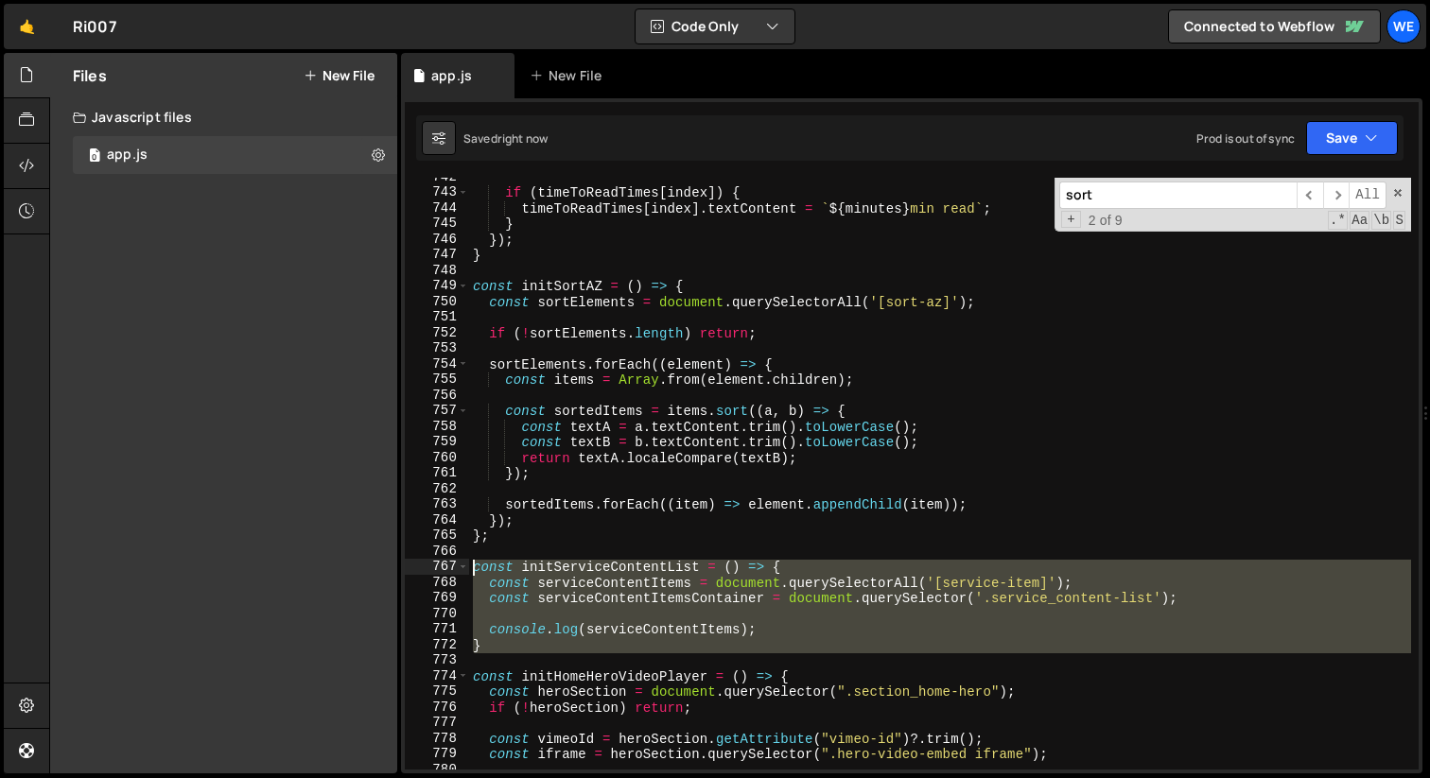
drag, startPoint x: 568, startPoint y: 655, endPoint x: 449, endPoint y: 571, distance: 144.6
click at [449, 571] on div "742 743 744 745 746 747 748 749 750 751 752 753 754 755 756 757 758 759 760 761…" at bounding box center [912, 474] width 1014 height 592
click at [517, 652] on div "if ( timeToReadTimes [ index ]) { timeToReadTimes [ index ] . textContent = ` $…" at bounding box center [940, 474] width 942 height 592
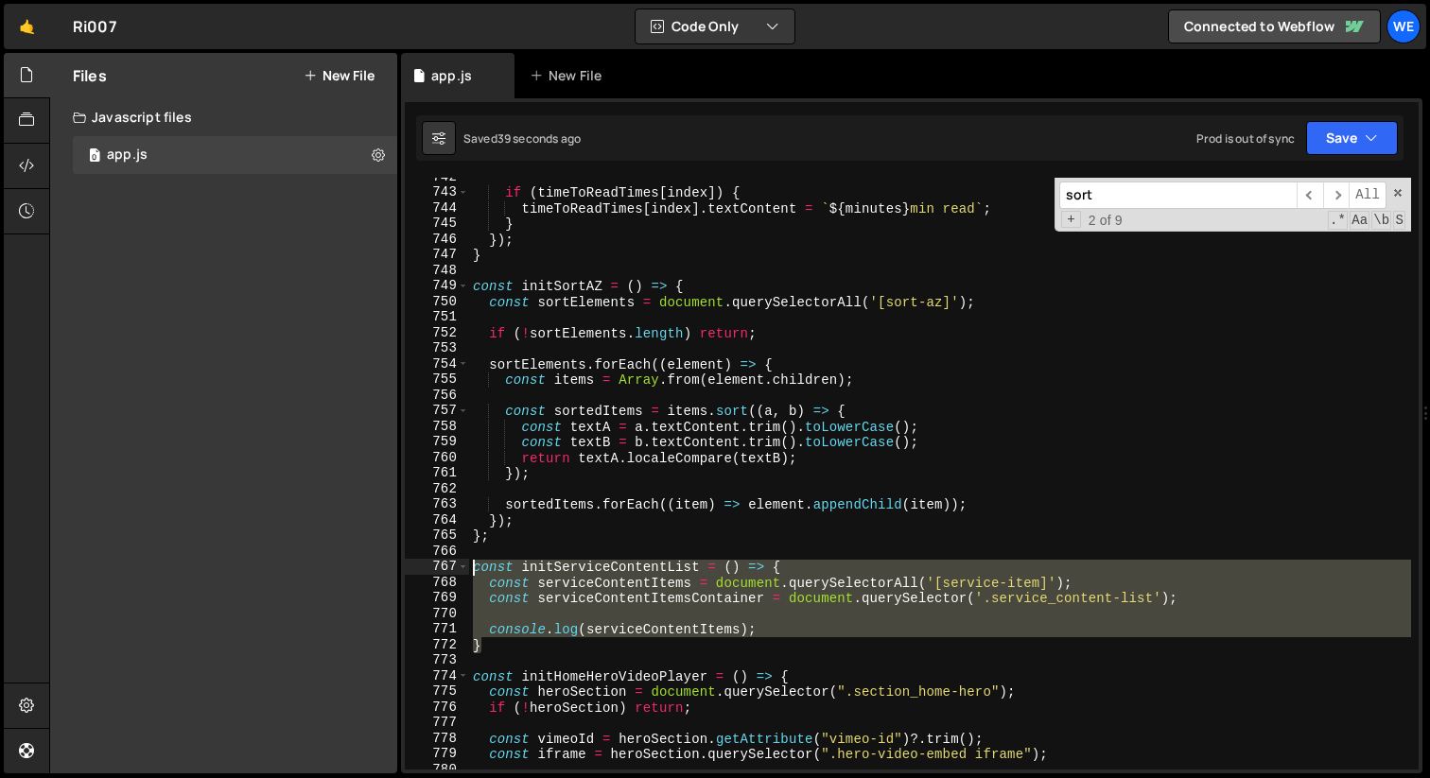
drag, startPoint x: 518, startPoint y: 650, endPoint x: 433, endPoint y: 563, distance: 121.7
click at [433, 563] on div "} 742 743 744 745 746 747 748 749 750 751 752 753 754 755 756 757 758 759 760 7…" at bounding box center [912, 474] width 1014 height 592
paste textarea "}"
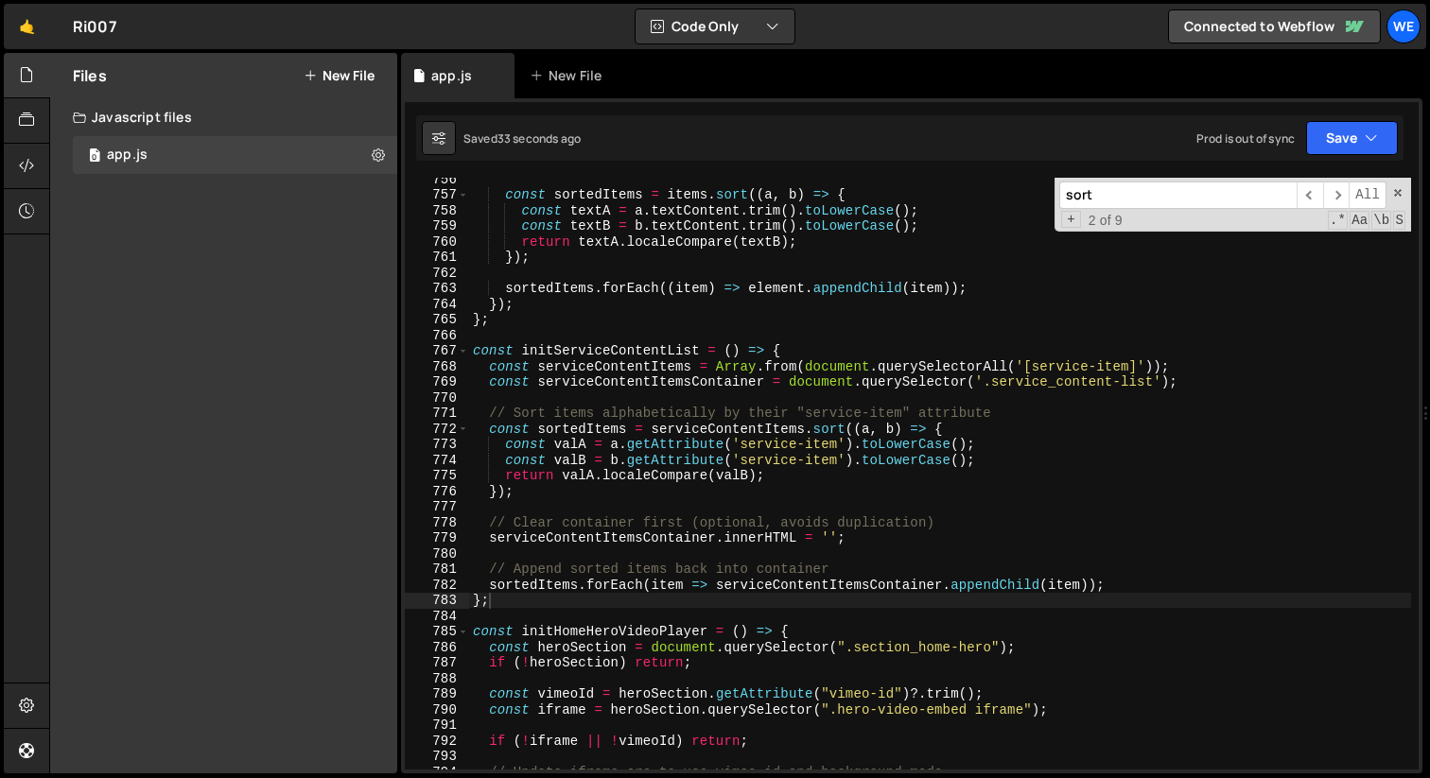
scroll to position [11659, 0]
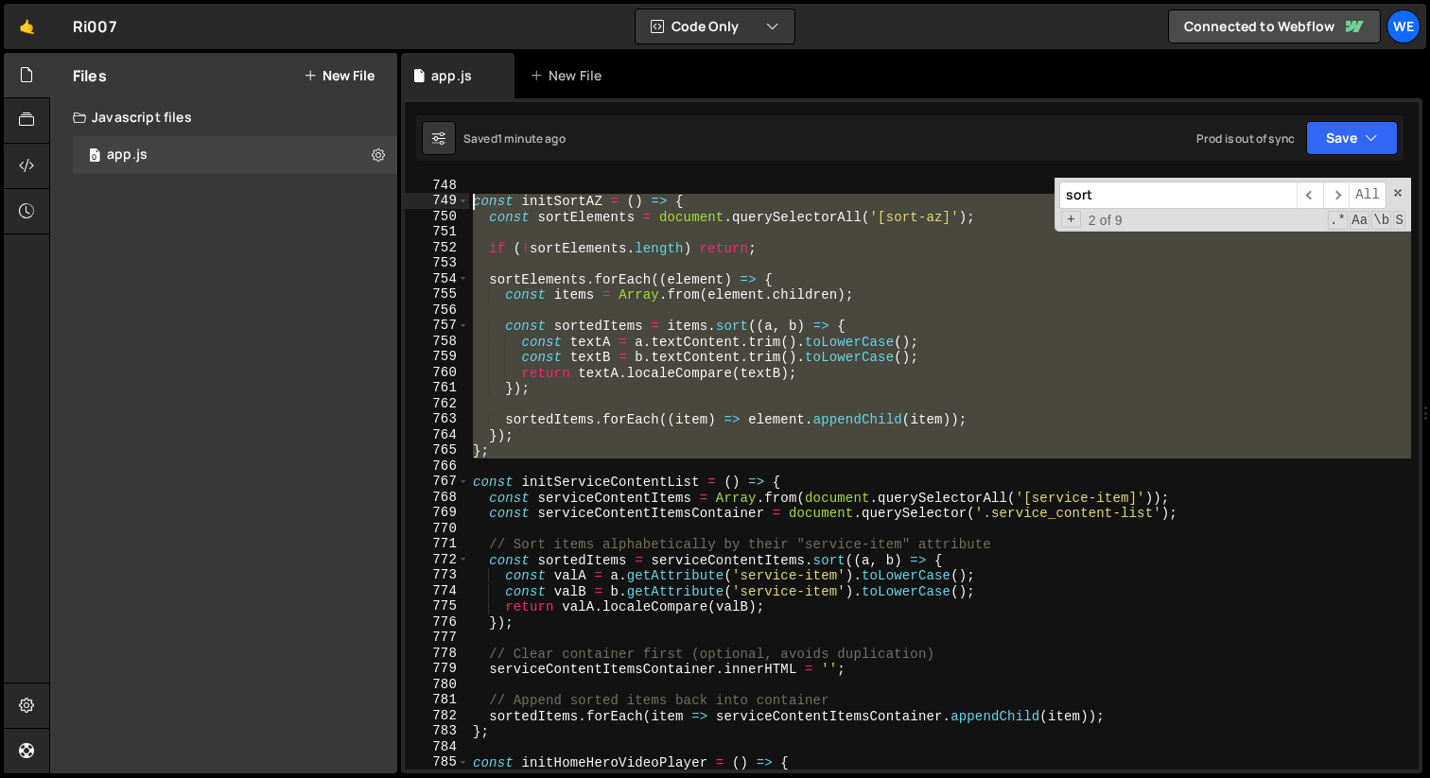
drag, startPoint x: 524, startPoint y: 464, endPoint x: 423, endPoint y: 203, distance: 280.0
click at [423, 203] on div "}; 748 749 750 751 752 753 754 755 756 757 758 759 760 761 762 763 764 765 766 …" at bounding box center [912, 474] width 1014 height 592
click at [689, 491] on div "const initSortAZ = ( ) => { const sortElements = document . querySelectorAll ( …" at bounding box center [940, 489] width 942 height 623
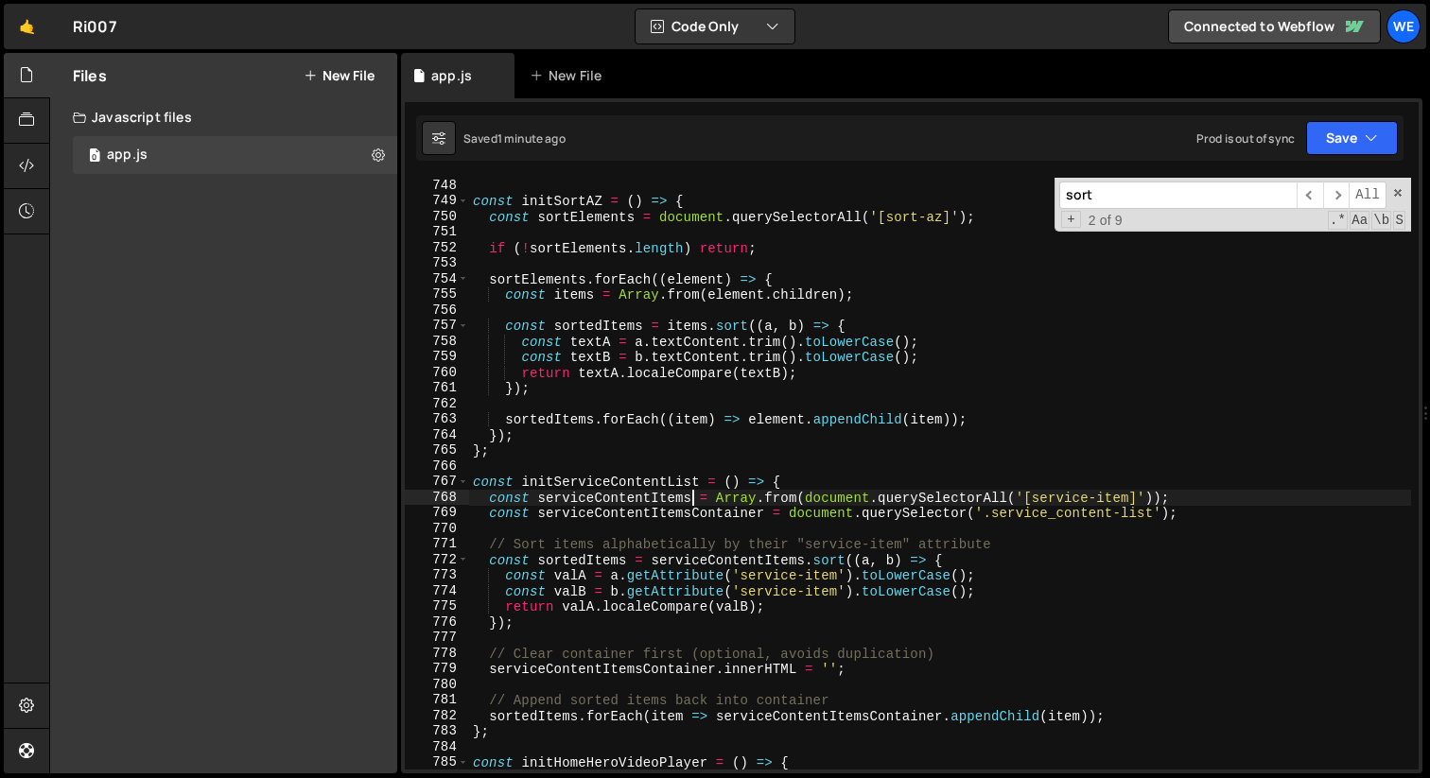
click at [689, 491] on div "const initSortAZ = ( ) => { const sortElements = document . querySelectorAll ( …" at bounding box center [940, 489] width 942 height 623
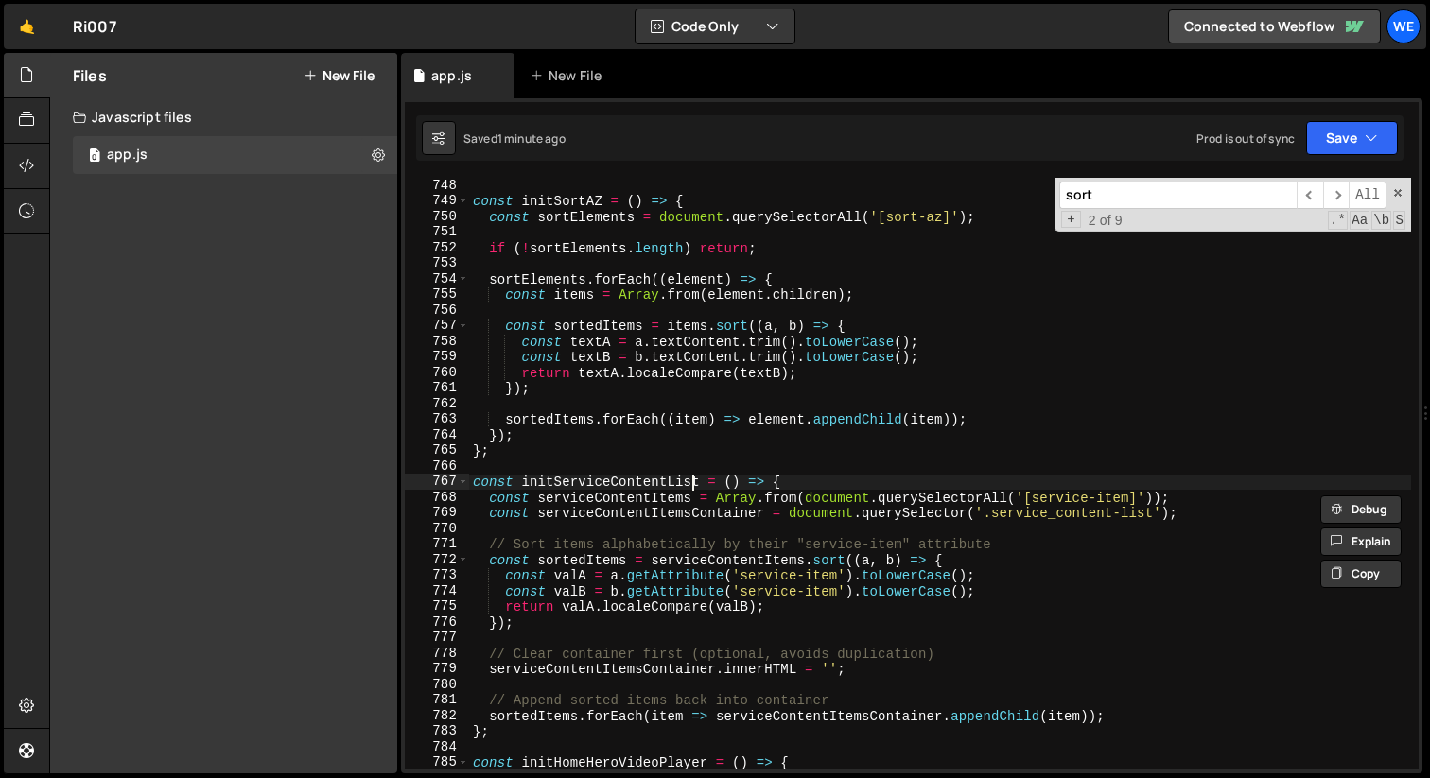
click at [691, 478] on div "const initSortAZ = ( ) => { const sortElements = document . querySelectorAll ( …" at bounding box center [940, 489] width 942 height 623
type textarea "const initServiceContentList = () => {"
click at [691, 478] on div "const initSortAZ = ( ) => { const sortElements = document . querySelectorAll ( …" at bounding box center [940, 489] width 942 height 623
type input "initServiceContentList"
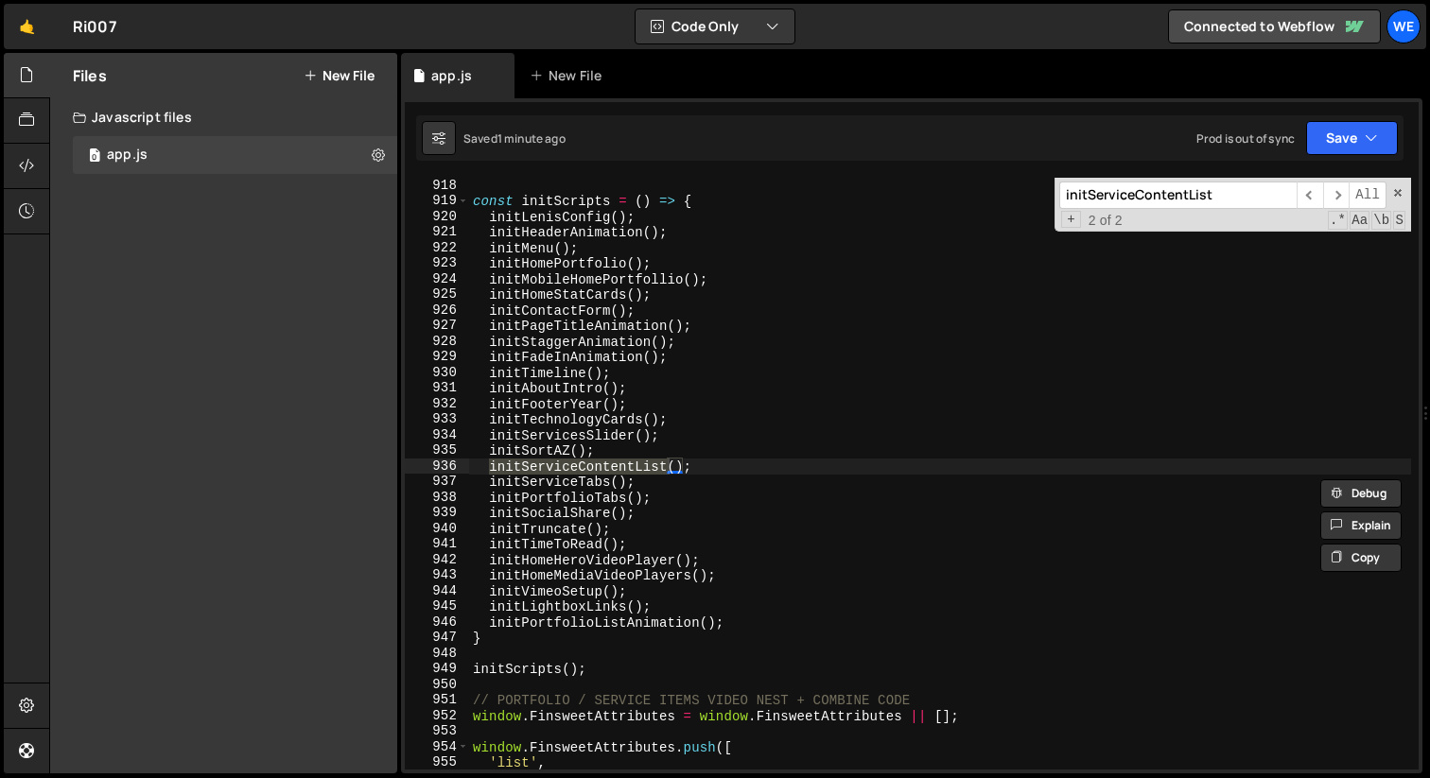
click at [757, 460] on div "const initScripts = ( ) => { initLenisConfig ( ) ; initHeaderAnimation ( ) ; in…" at bounding box center [940, 489] width 942 height 623
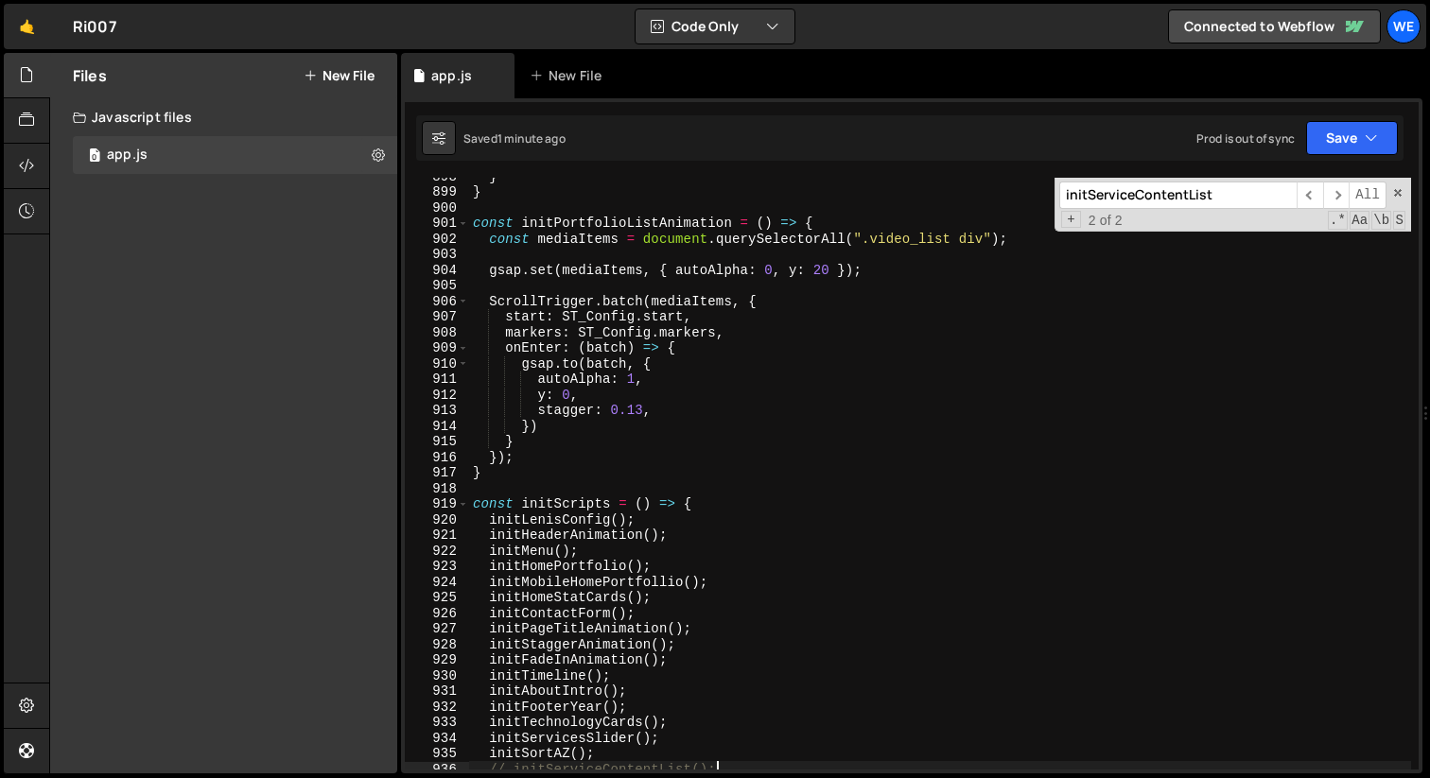
scroll to position [14067, 0]
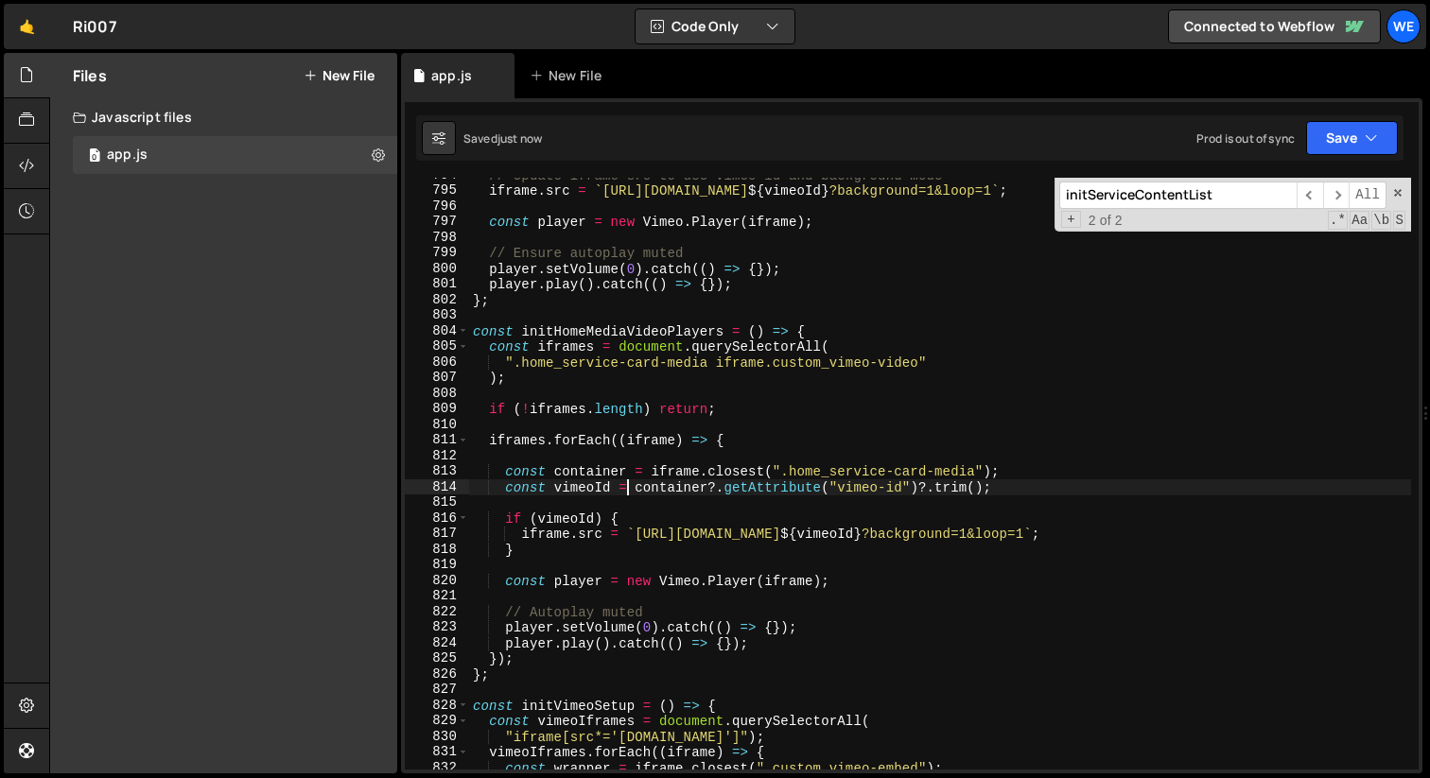
click at [626, 493] on div "// Update iframe src to use vimeo-id and background mode iframe . src = ` https…" at bounding box center [940, 478] width 942 height 623
type textarea "const vimeoId = container?.getAttribute("vimeo-id")?.trim();"
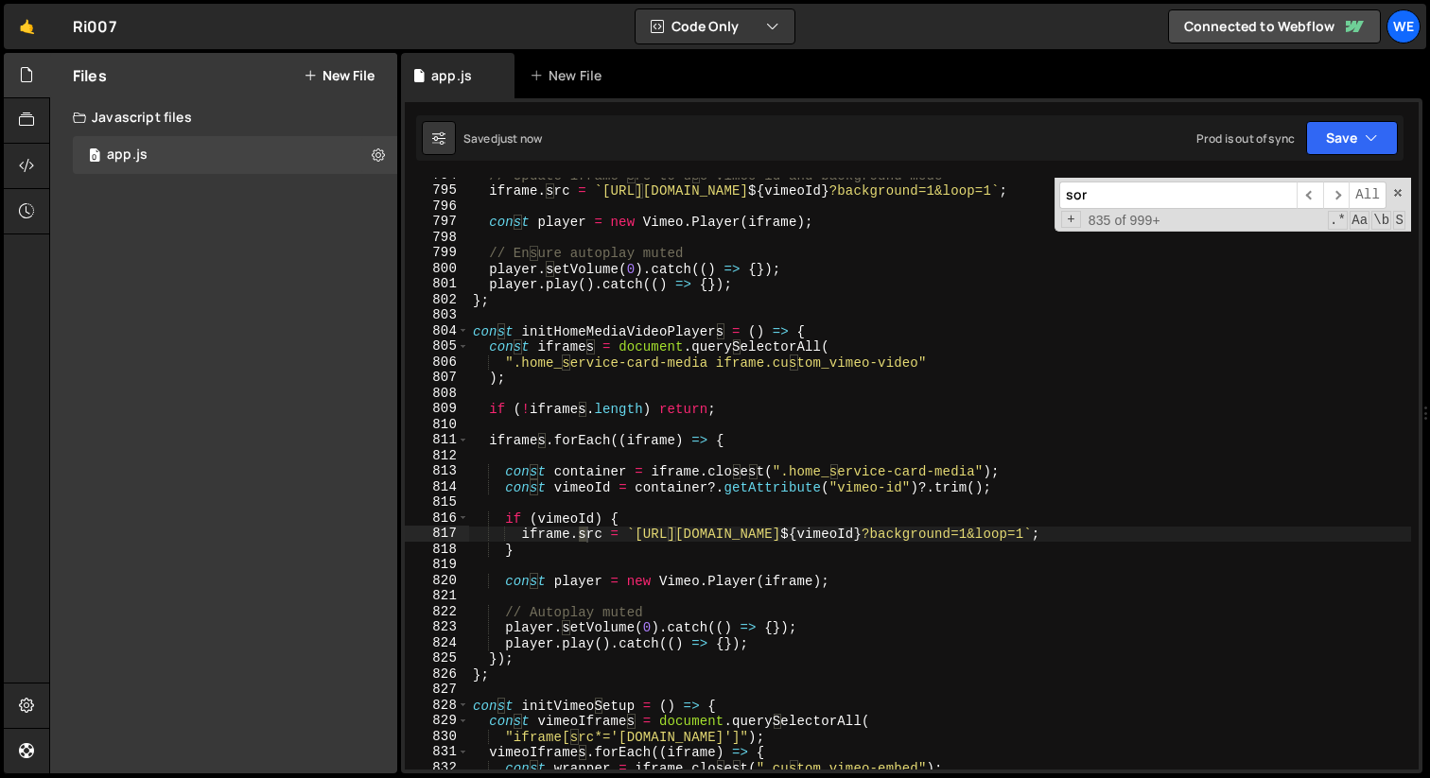
scroll to position [14296, 0]
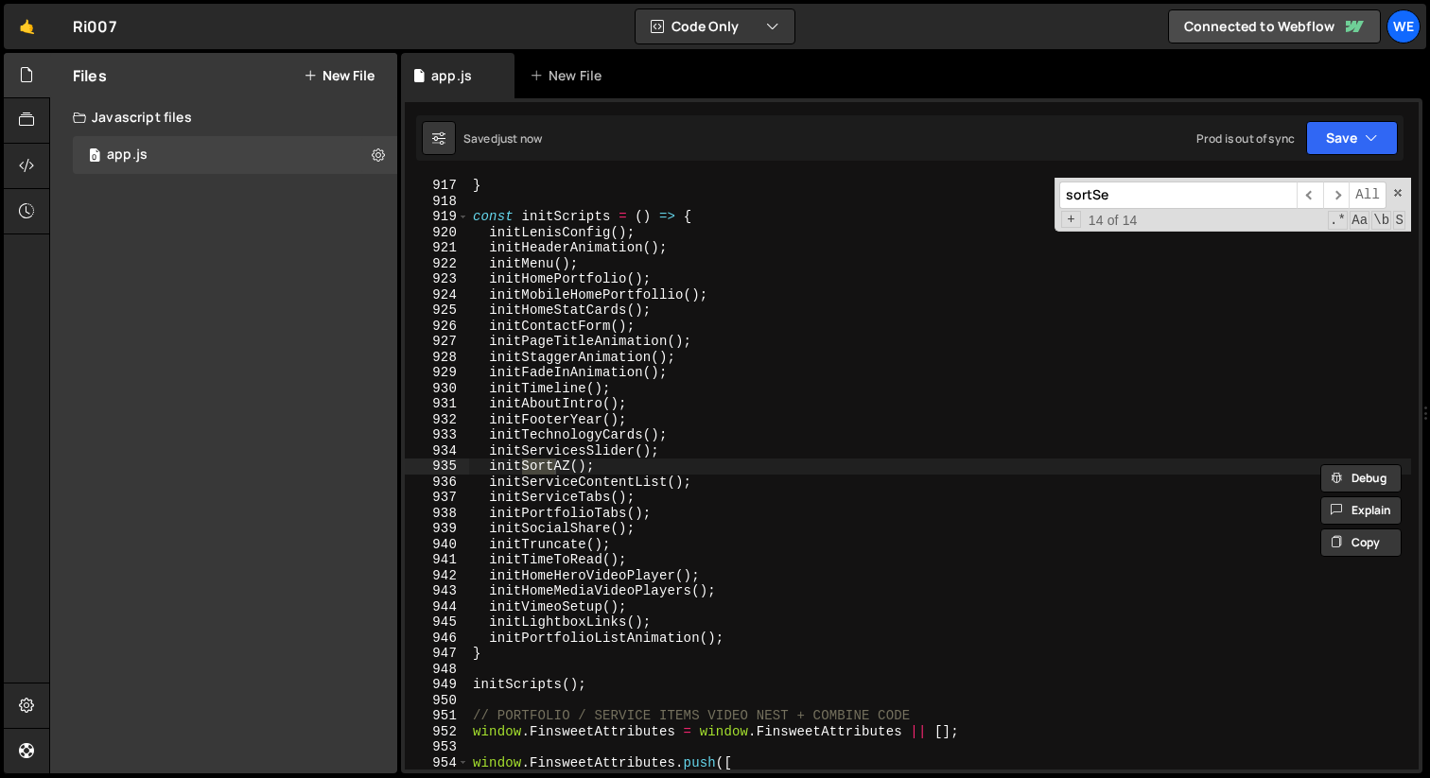
type input "sortSer"
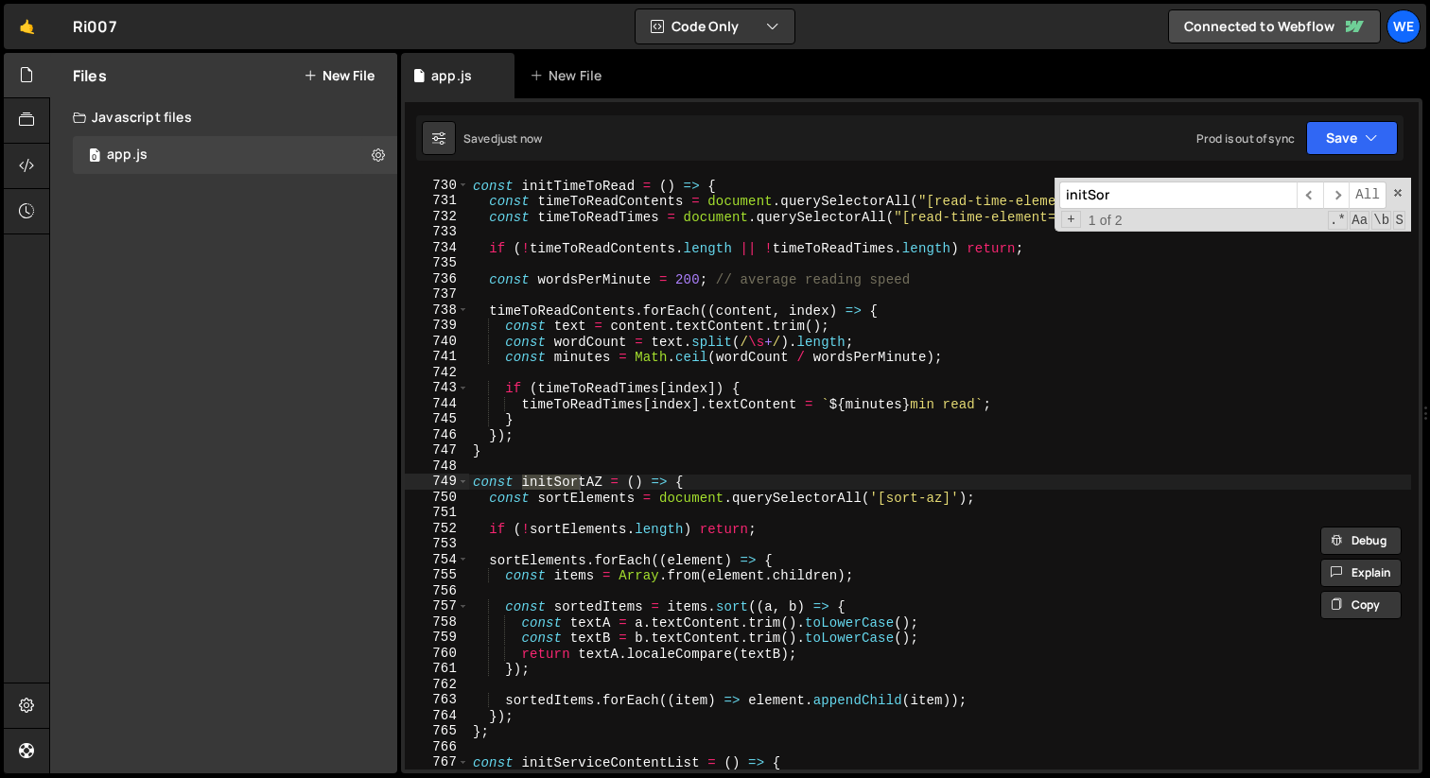
scroll to position [11378, 0]
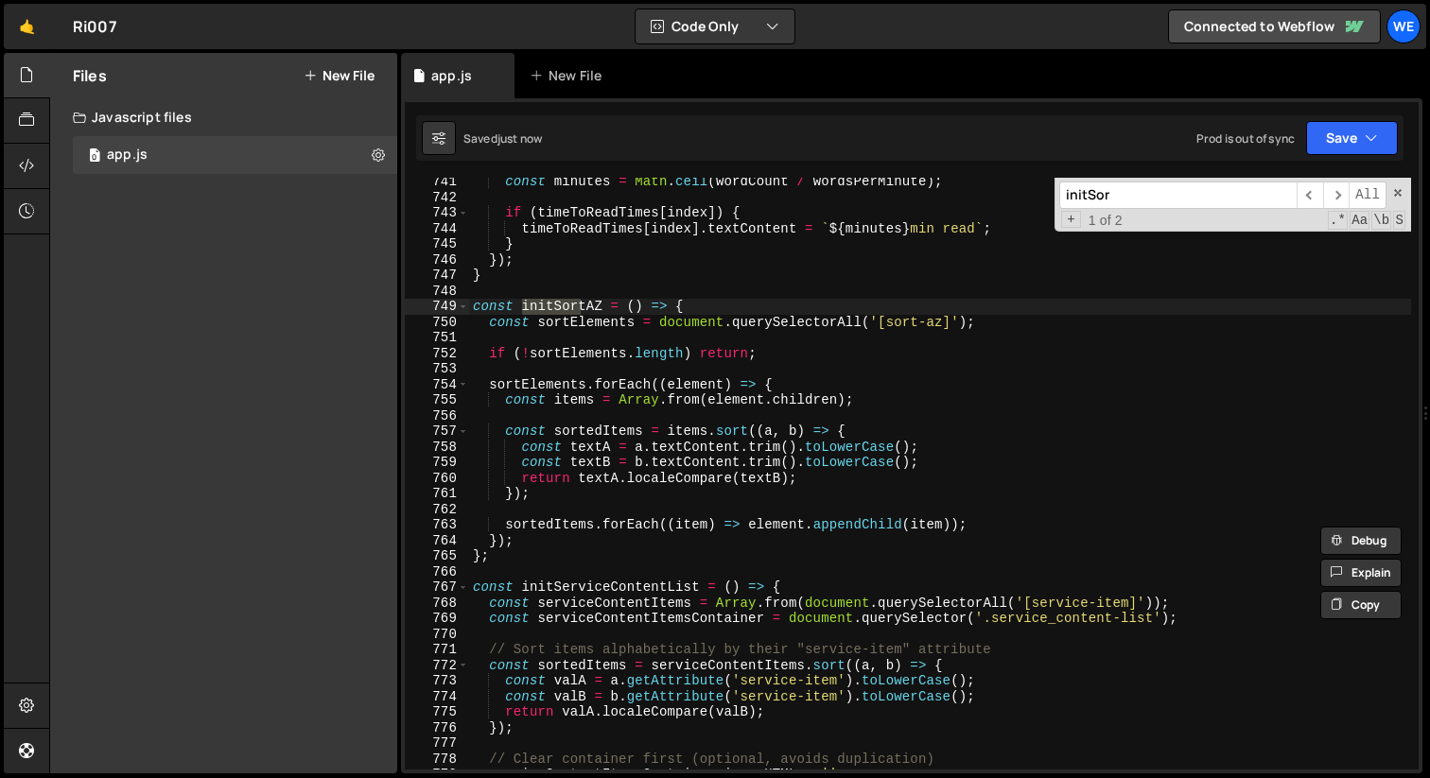
type input "initSor"
click at [817, 591] on div "const minutes = Math . ceil ( wordCount / wordsPerMinute ) ; if ( timeToReadTim…" at bounding box center [940, 485] width 942 height 623
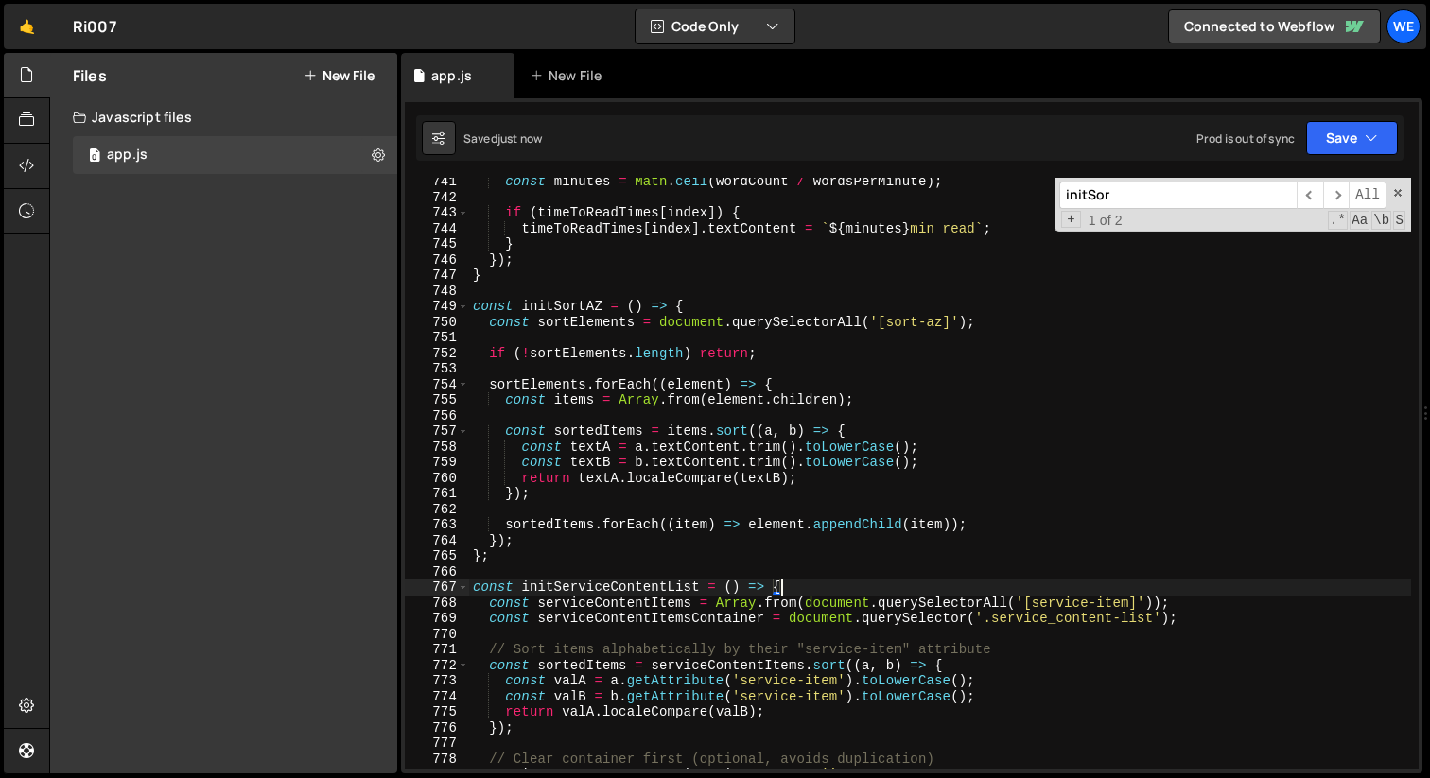
scroll to position [11689, 0]
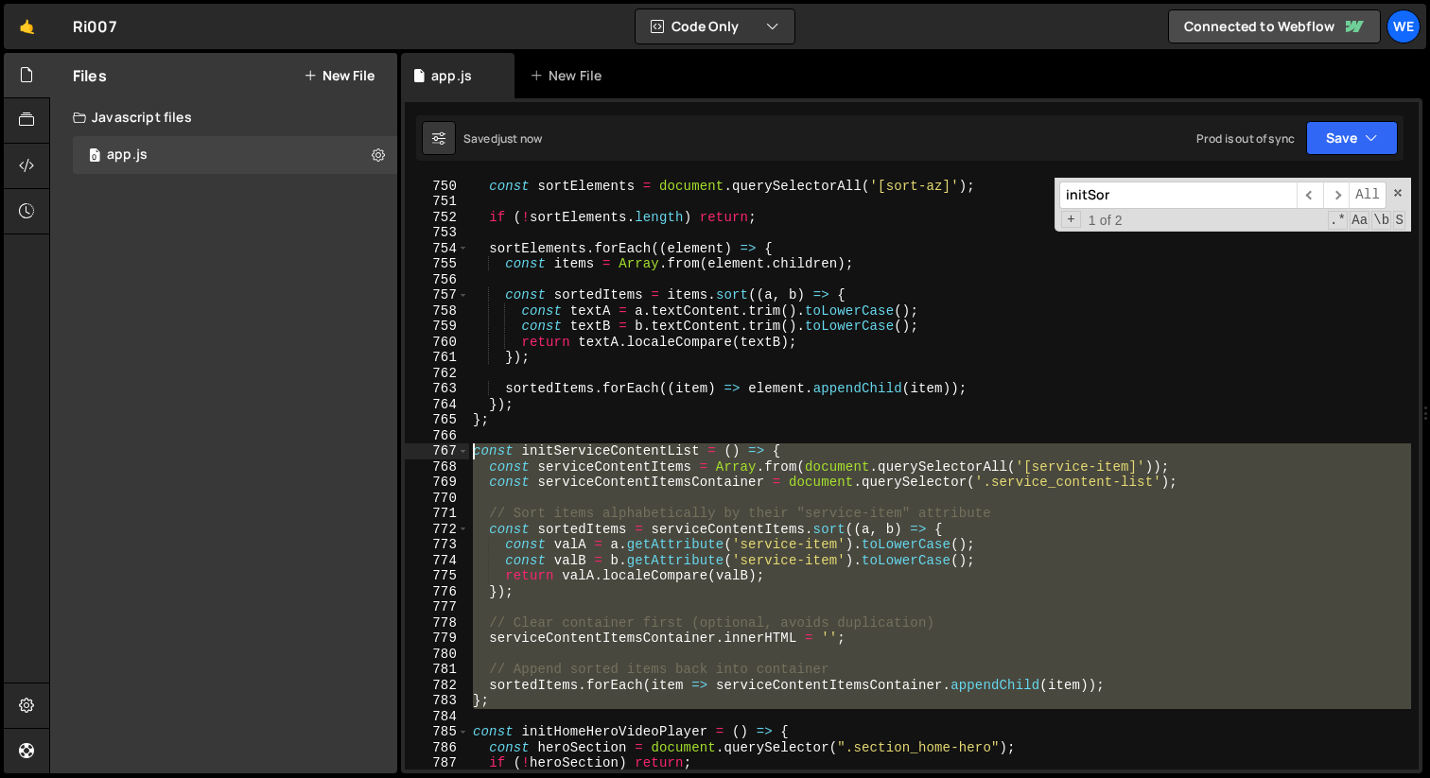
drag, startPoint x: 473, startPoint y: 640, endPoint x: 434, endPoint y: 445, distance: 199.6
click at [434, 445] on div "const initServiceContentList = () => { 749 750 751 752 753 754 755 756 757 758 …" at bounding box center [912, 474] width 1014 height 592
type textarea "const initServiceContentList = () => { const serviceContentItems = Array.from(d…"
paste textarea
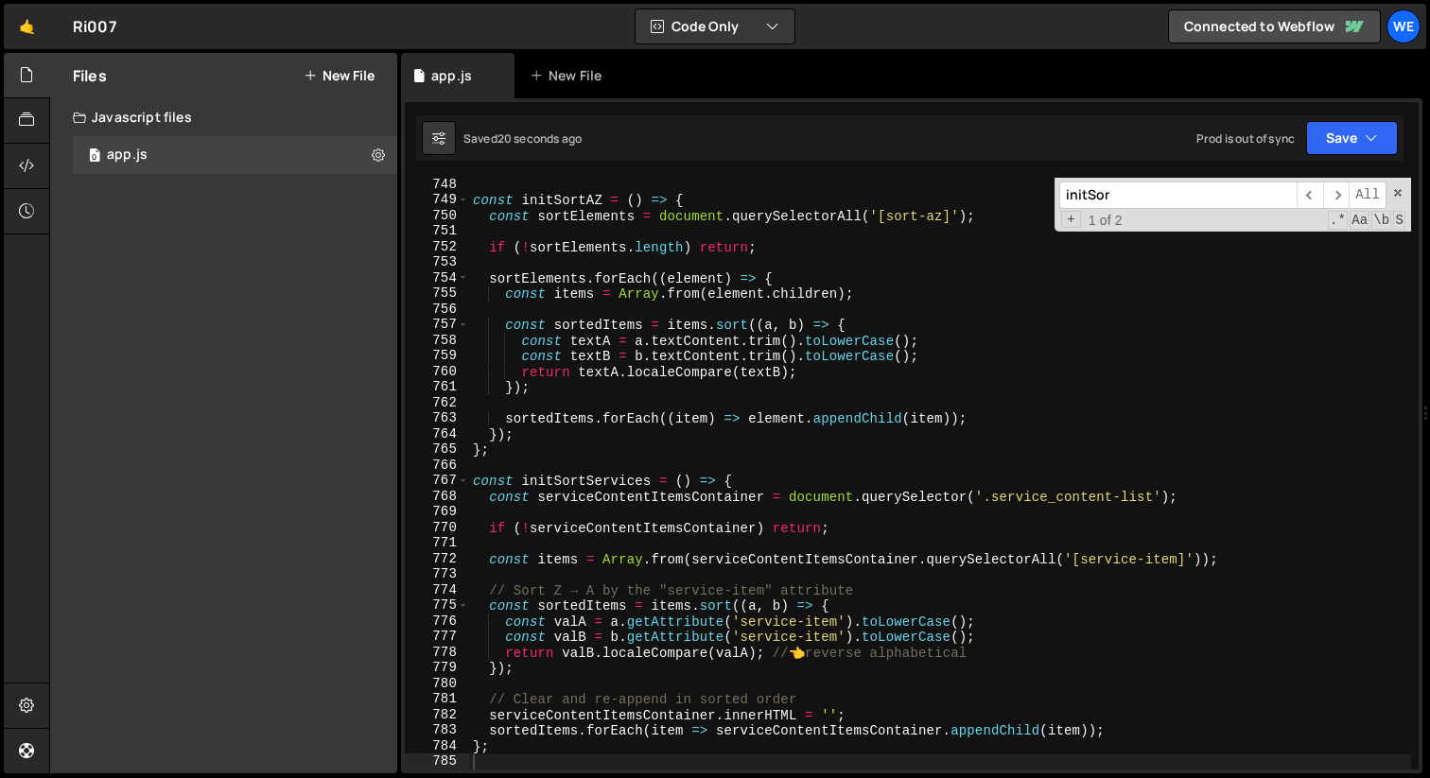
scroll to position [11645, 0]
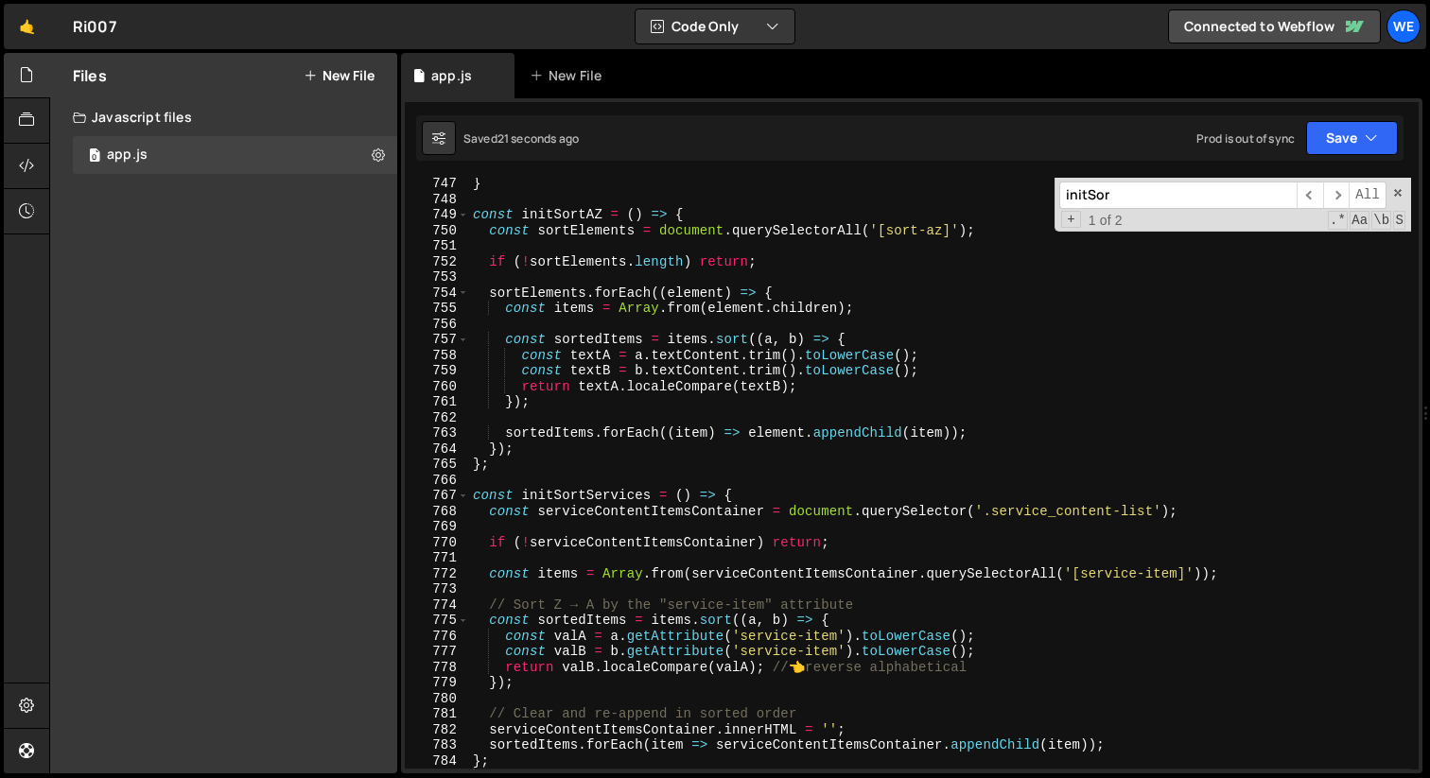
click at [600, 492] on div "} const initSortAZ = ( ) => { const sortElements = document . querySelectorAll …" at bounding box center [940, 487] width 942 height 623
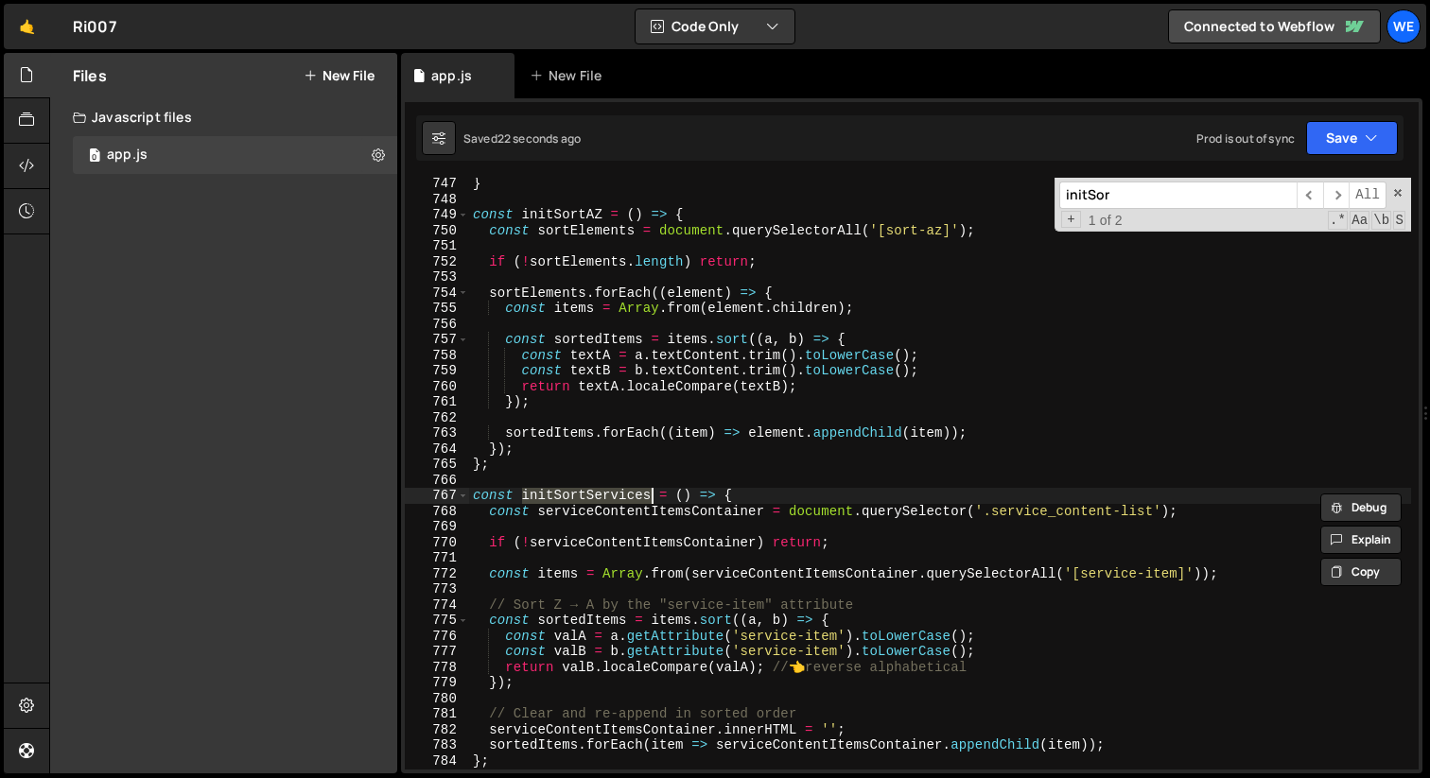
click at [600, 492] on div "} const initSortAZ = ( ) => { const sortElements = document . querySelectorAll …" at bounding box center [940, 487] width 942 height 623
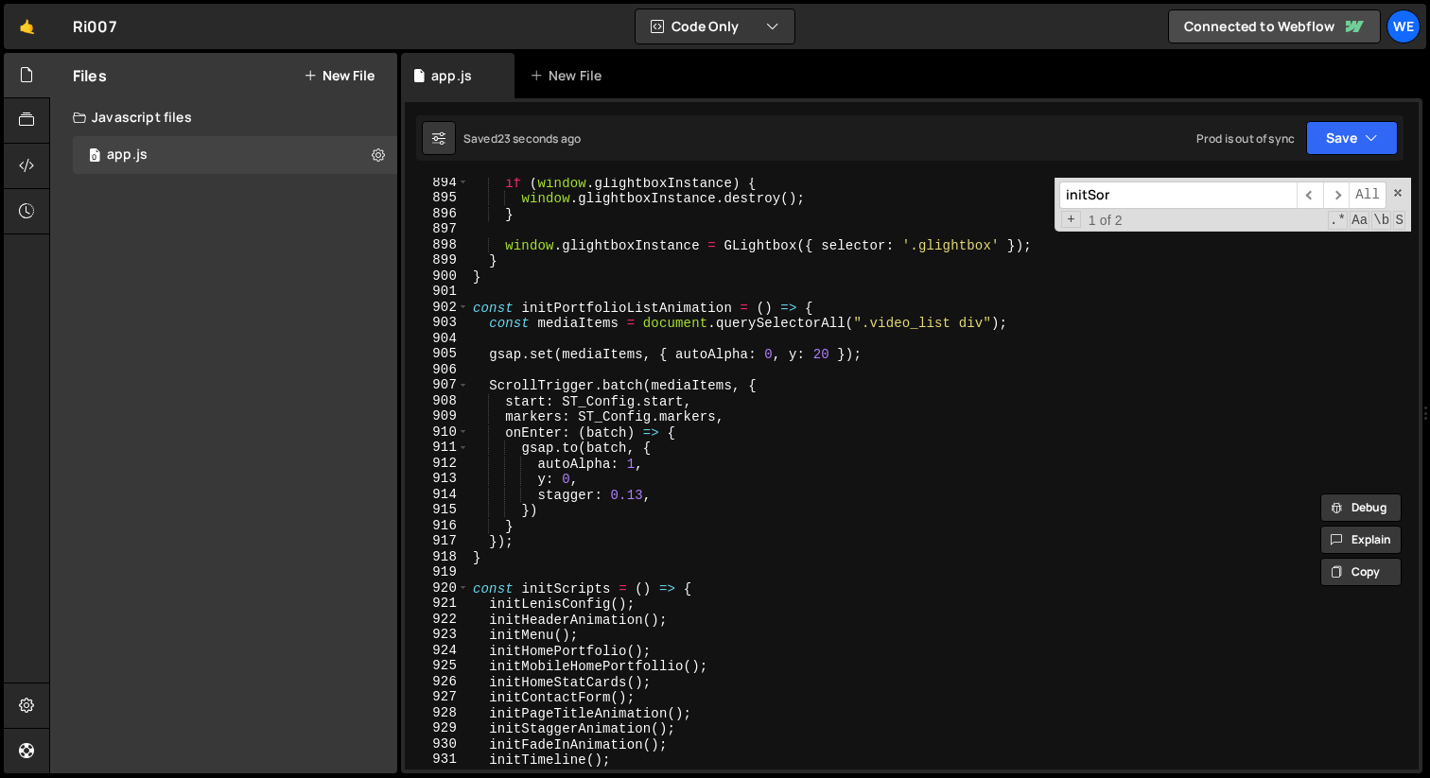
scroll to position [14077, 0]
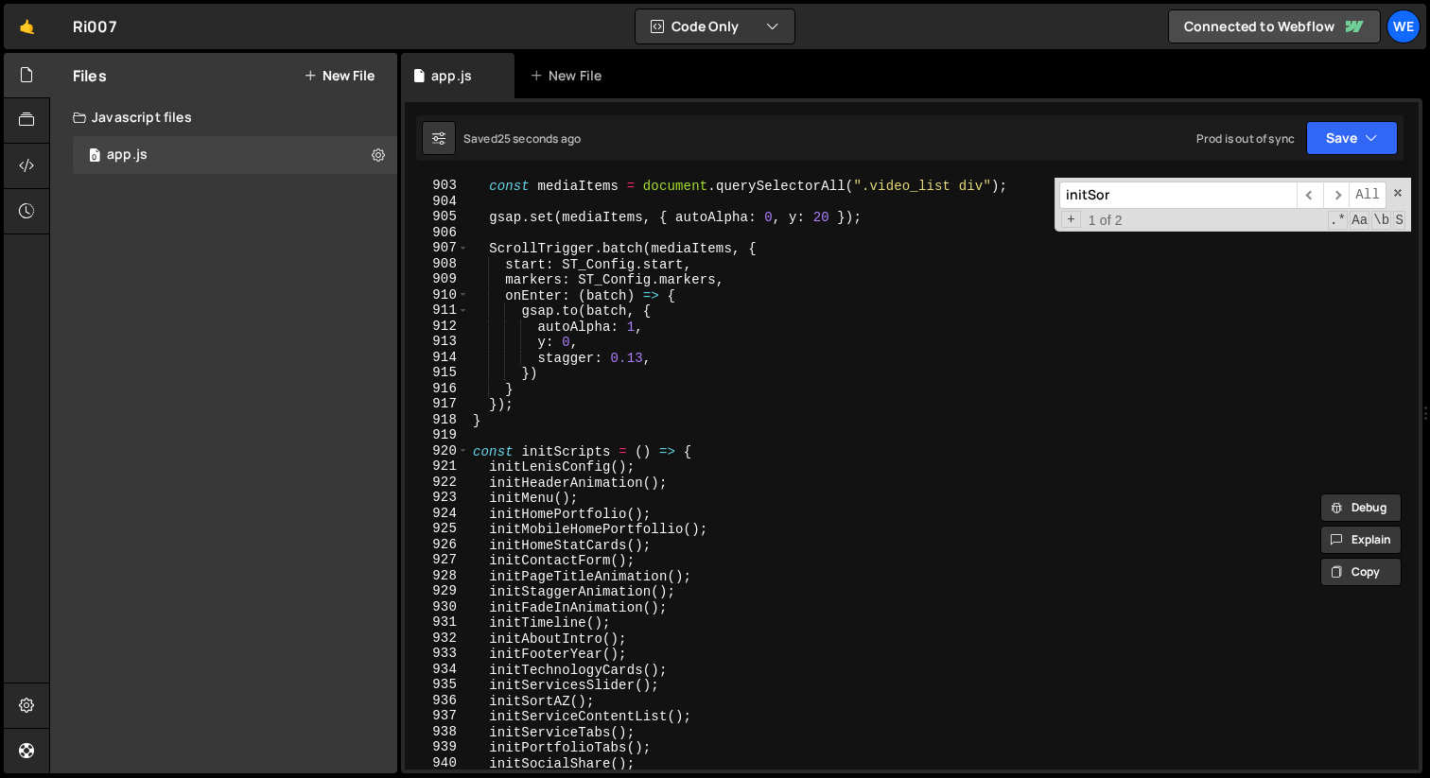
click at [583, 720] on div "const initPortfolioListAnimation = ( ) => { const mediaItems = document . query…" at bounding box center [940, 474] width 942 height 623
paste textarea "ortServices"
type textarea "initSortServices();"
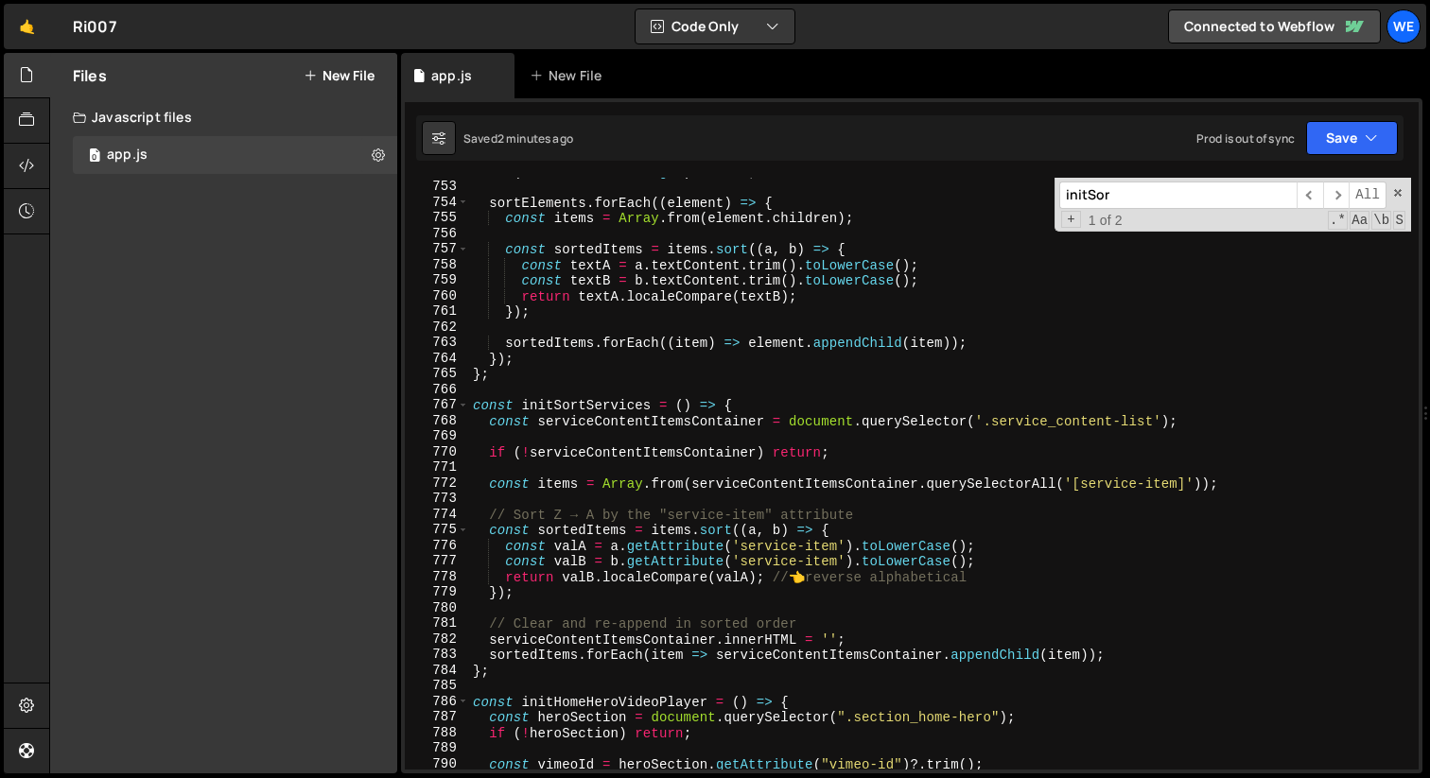
scroll to position [11728, 0]
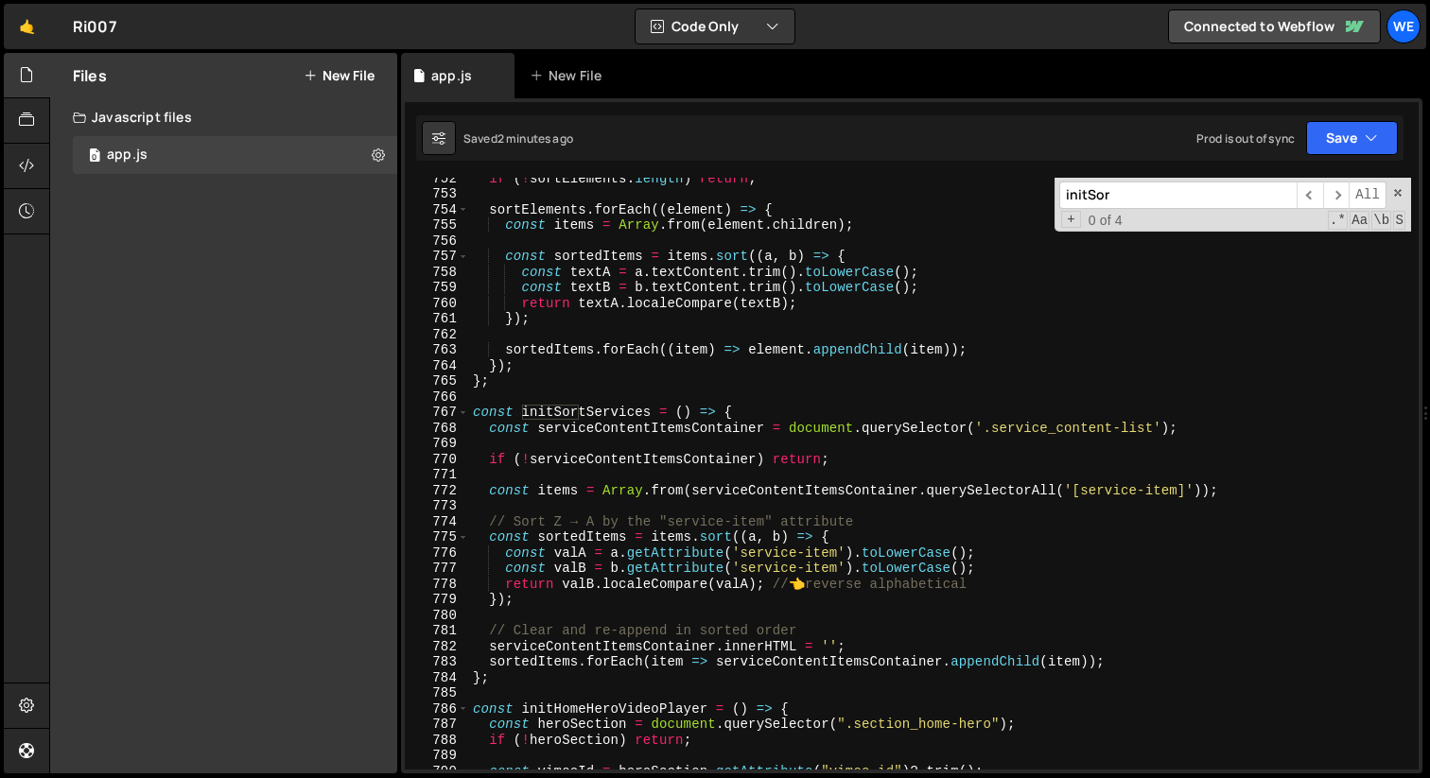
click at [809, 443] on div "if ( ! sortElements . length ) return ; sortElements . forEach (( element ) => …" at bounding box center [940, 481] width 942 height 623
click at [802, 409] on div "if ( ! sortElements . length ) return ; sortElements . forEach (( element ) => …" at bounding box center [940, 481] width 942 height 623
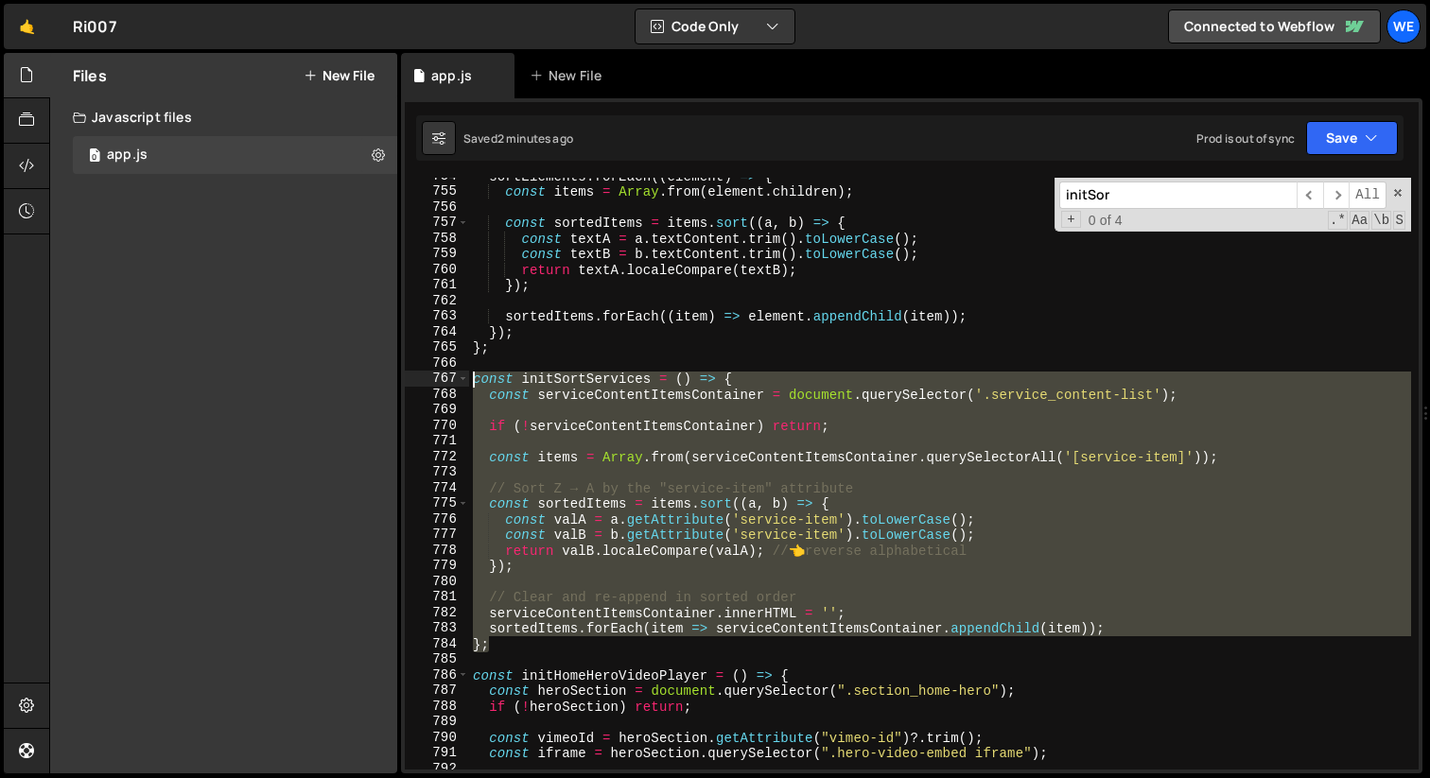
drag, startPoint x: 513, startPoint y: 642, endPoint x: 416, endPoint y: 379, distance: 280.1
click at [416, 379] on div "const initSortServices = () => { 754 755 756 757 758 759 760 761 762 763 764 76…" at bounding box center [912, 474] width 1014 height 592
paste textarea "}"
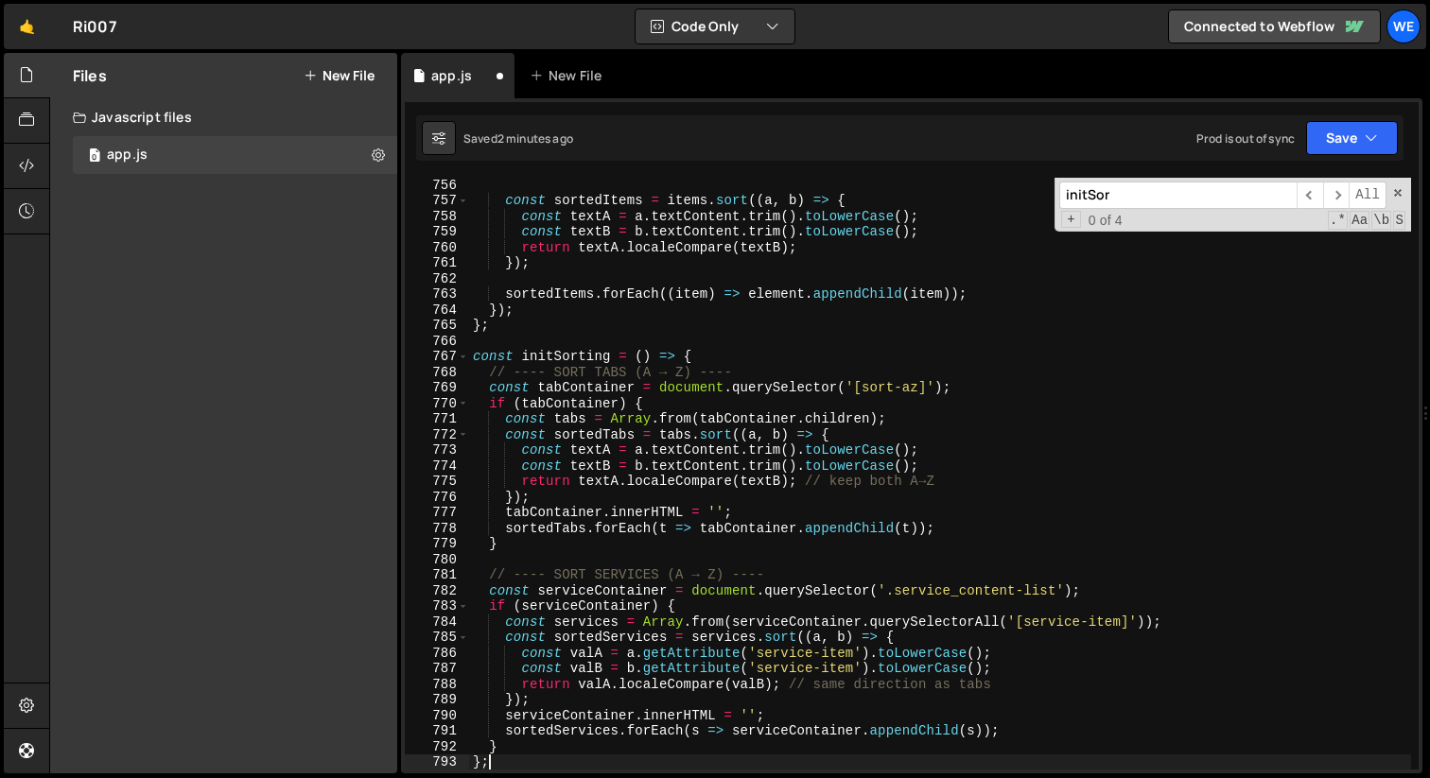
click at [596, 360] on div "const sortedItems = items . sort (( a , b ) => { const textA = a . textContent …" at bounding box center [940, 488] width 942 height 623
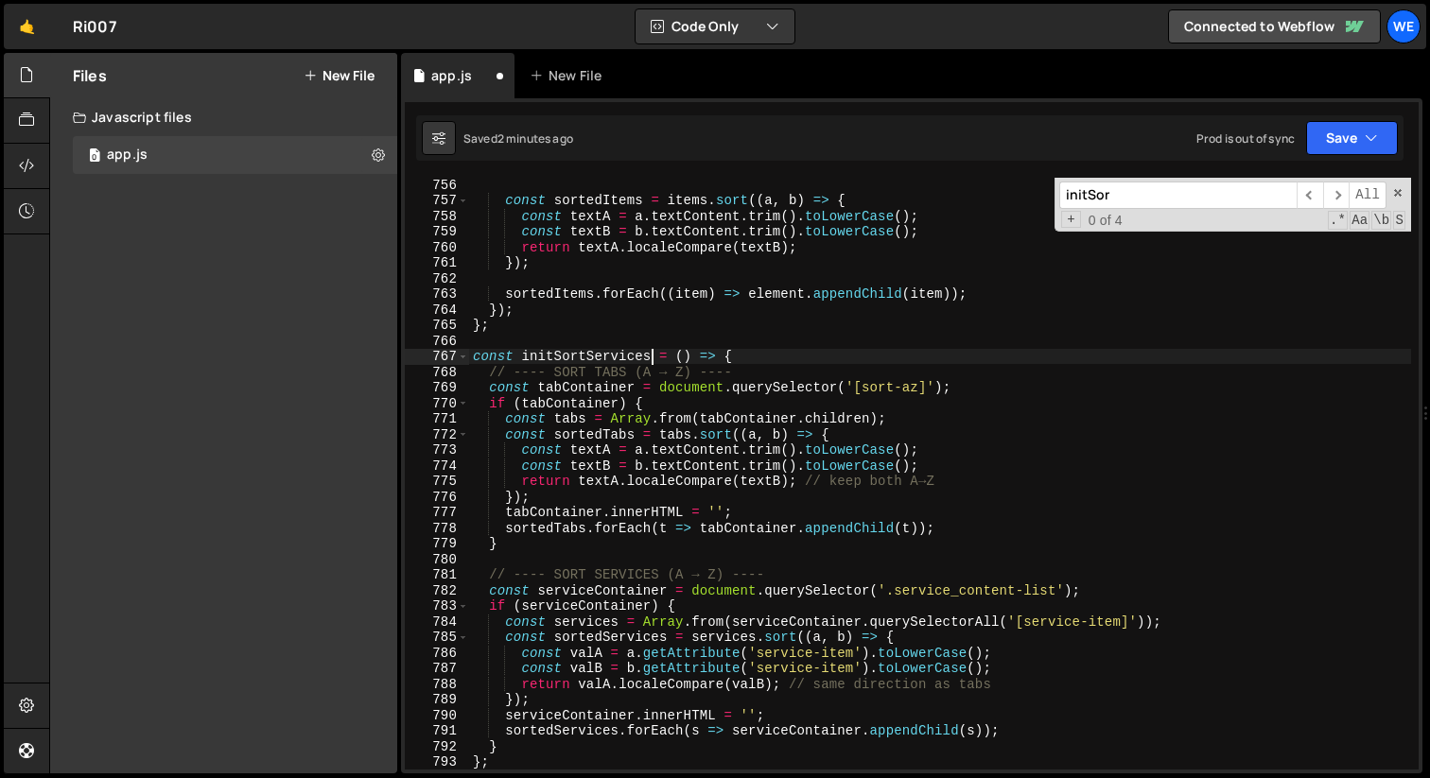
scroll to position [0, 11]
click at [900, 393] on div "const sortedItems = items . sort (( a , b ) => { const textA = a . textContent …" at bounding box center [940, 488] width 942 height 623
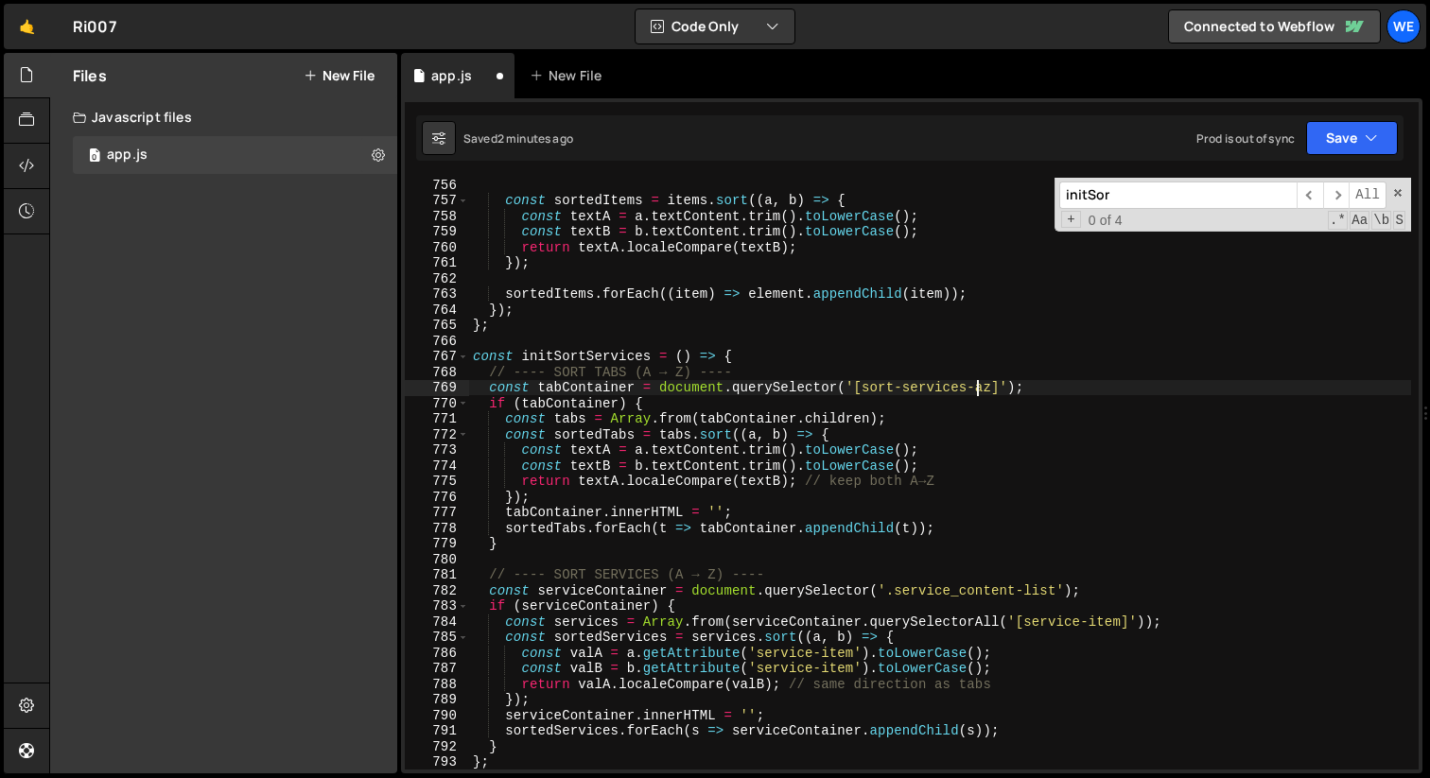
scroll to position [0, 35]
drag, startPoint x: 862, startPoint y: 389, endPoint x: 990, endPoint y: 392, distance: 128.7
click at [990, 392] on div "const sortedItems = items . sort (( a , b ) => { const textA = a . textContent …" at bounding box center [940, 488] width 942 height 623
click at [814, 349] on div "const sortedItems = items . sort (( a , b ) => { const textA = a . textContent …" at bounding box center [940, 488] width 942 height 623
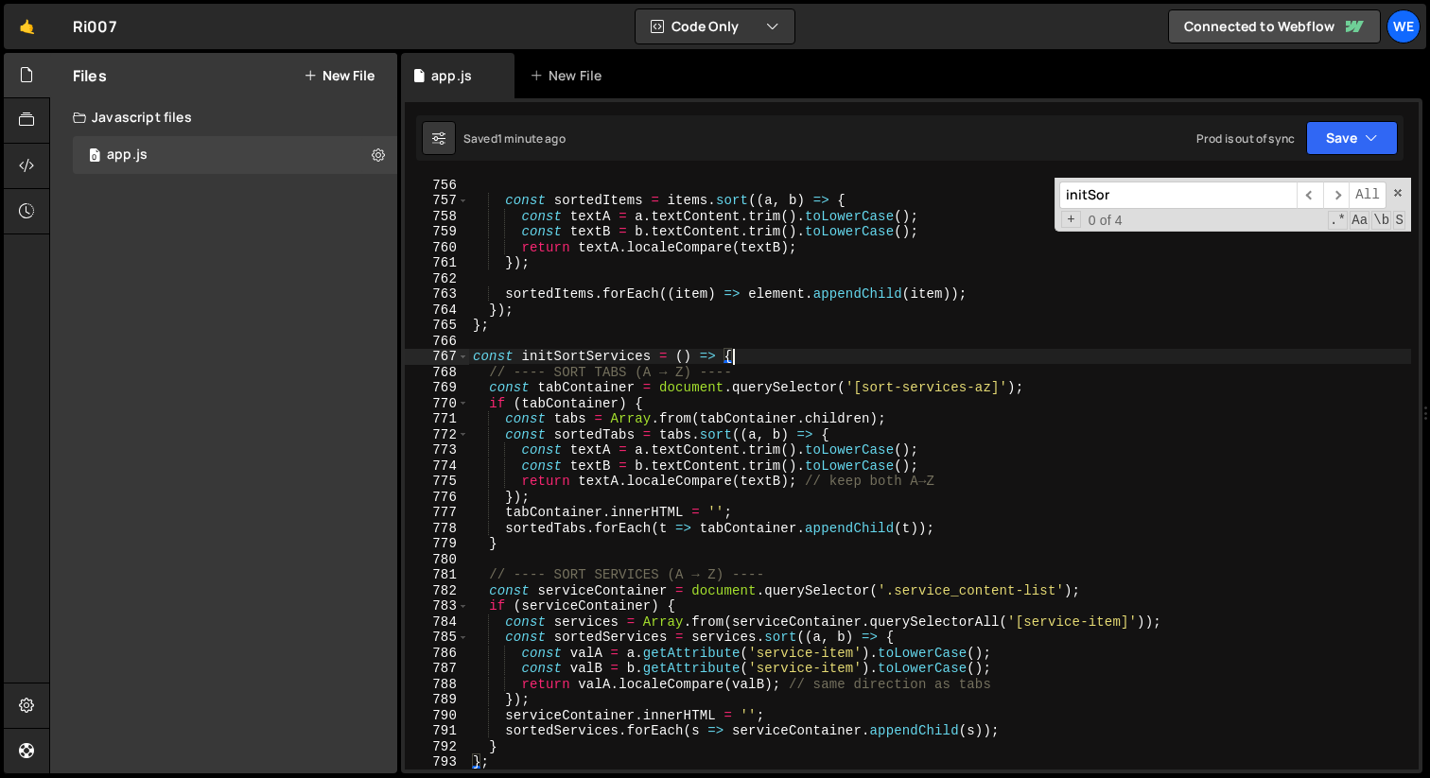
type textarea "// PORTFOLIO / SERVICE ITEMS VIDEO NEST + COMBINE CODE"
